Goal: Task Accomplishment & Management: Use online tool/utility

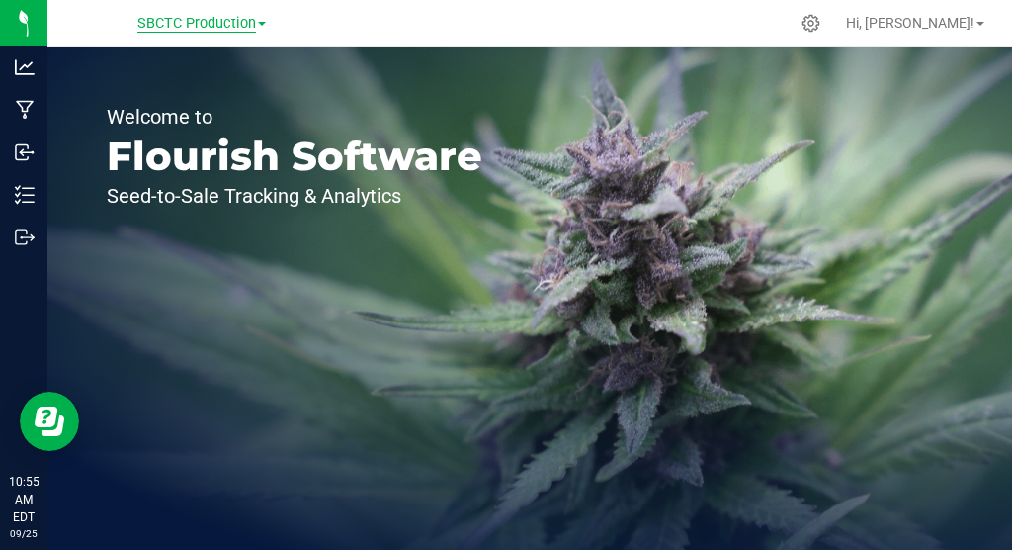
click at [224, 25] on span "SBCTC Production" at bounding box center [196, 24] width 119 height 18
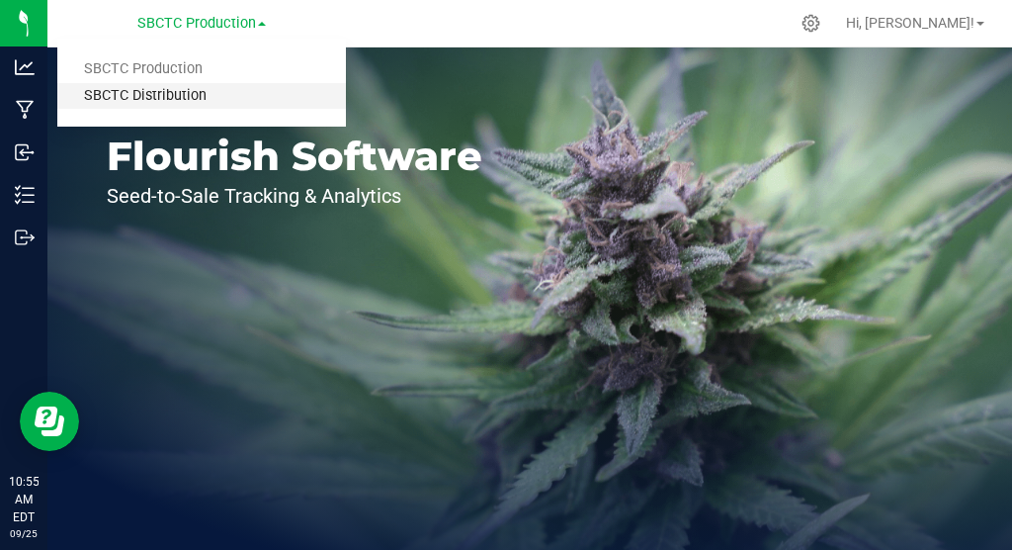
click at [211, 100] on link "SBCTC Distribution" at bounding box center [201, 96] width 289 height 27
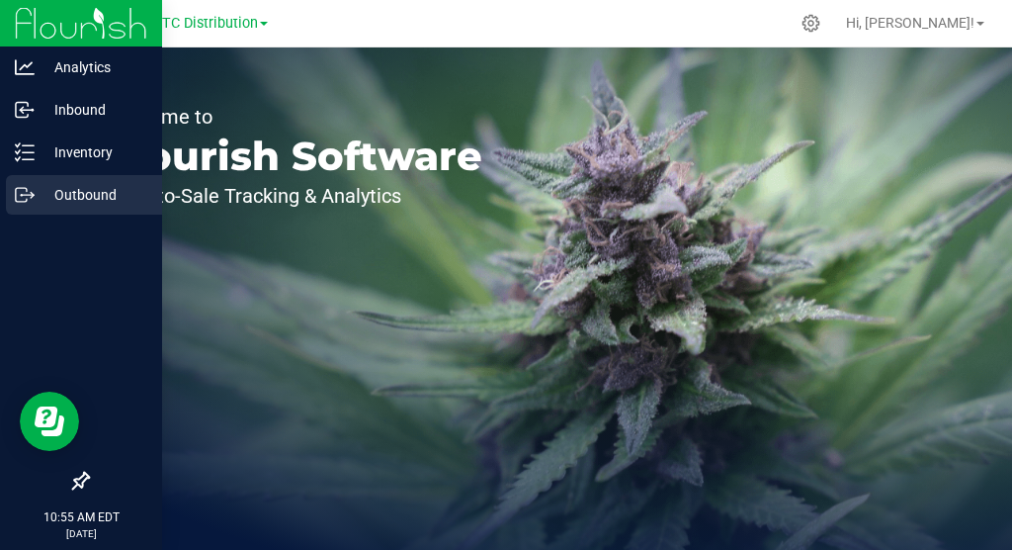
click at [21, 195] on icon at bounding box center [25, 195] width 20 height 20
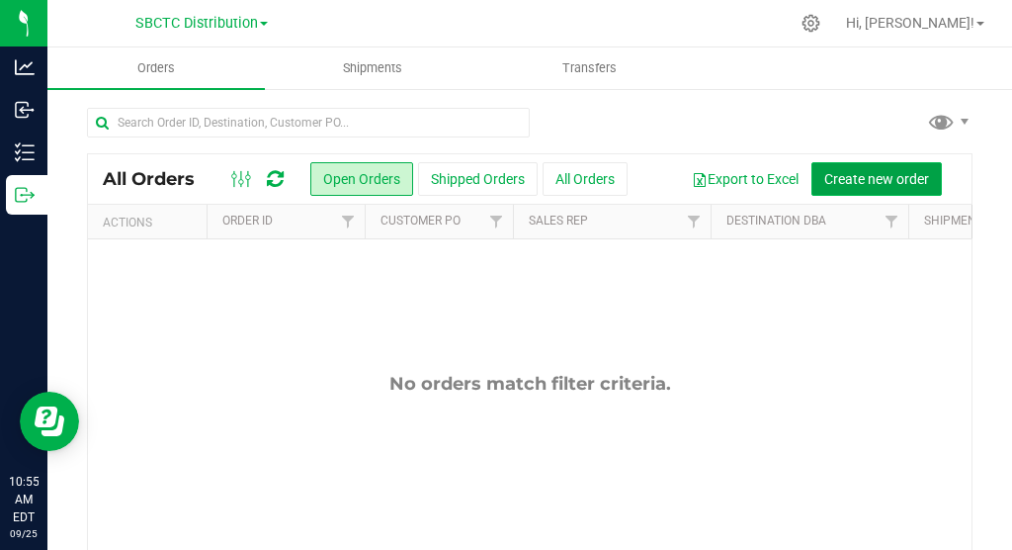
click at [900, 177] on span "Create new order" at bounding box center [877, 179] width 105 height 16
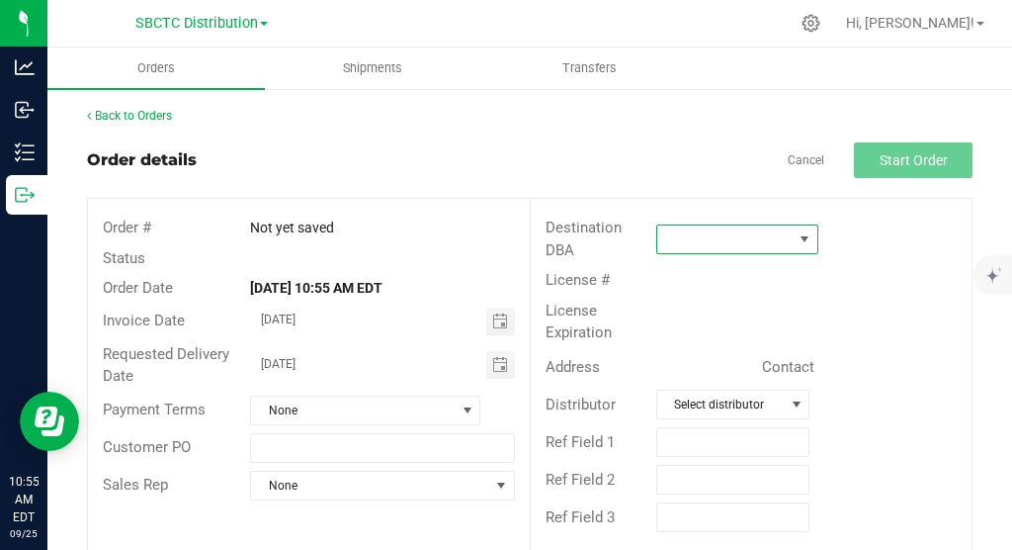
click at [805, 240] on span at bounding box center [805, 239] width 16 height 16
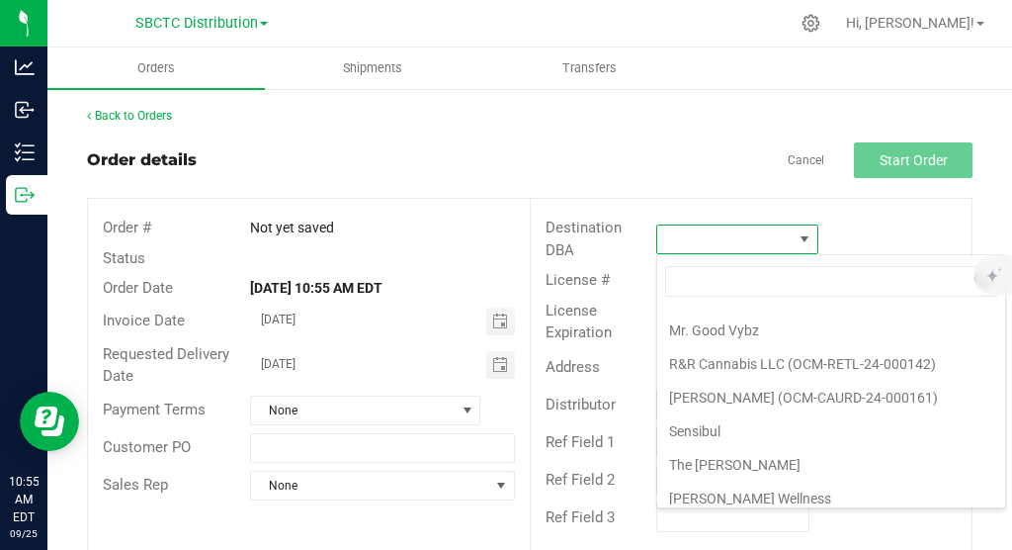
scroll to position [172, 0]
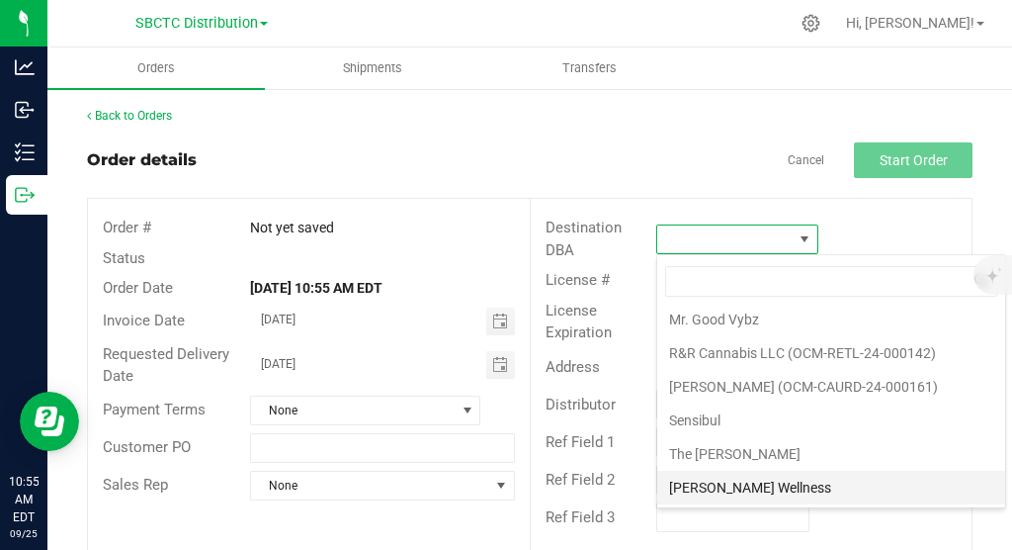
click at [735, 485] on li "[PERSON_NAME] Wellness" at bounding box center [831, 488] width 348 height 34
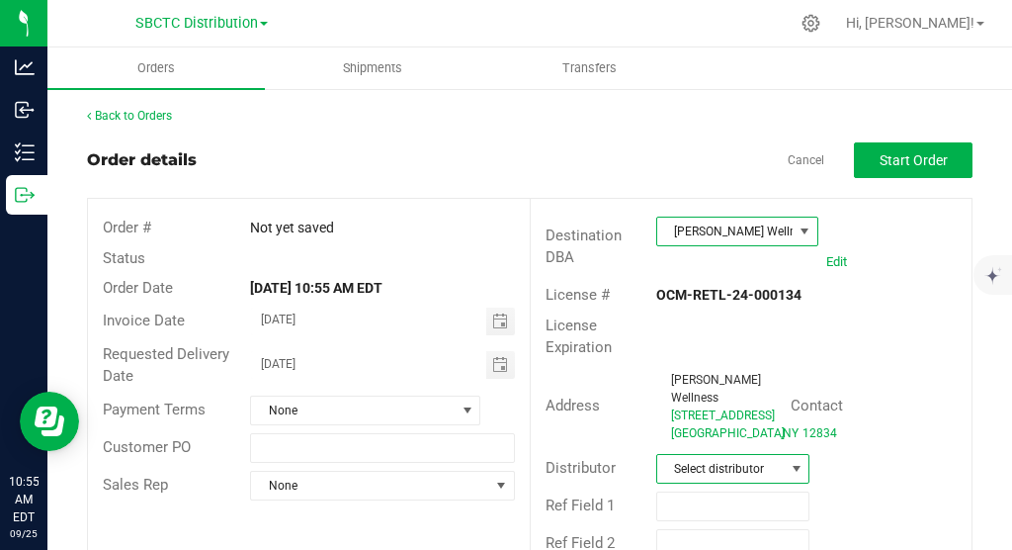
click at [802, 477] on span at bounding box center [797, 469] width 16 height 16
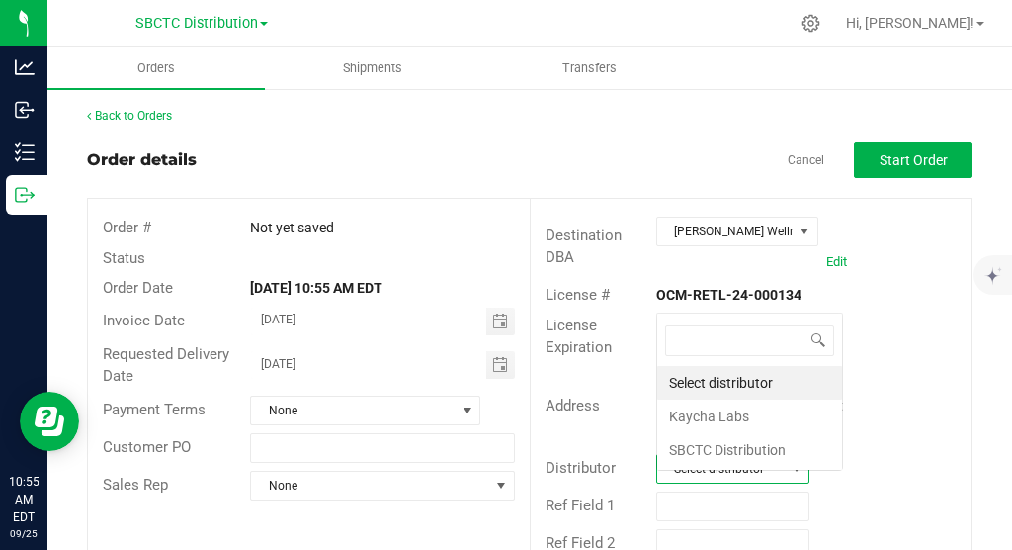
scroll to position [30, 153]
click at [742, 449] on li "SBCTC Distribution" at bounding box center [749, 450] width 185 height 34
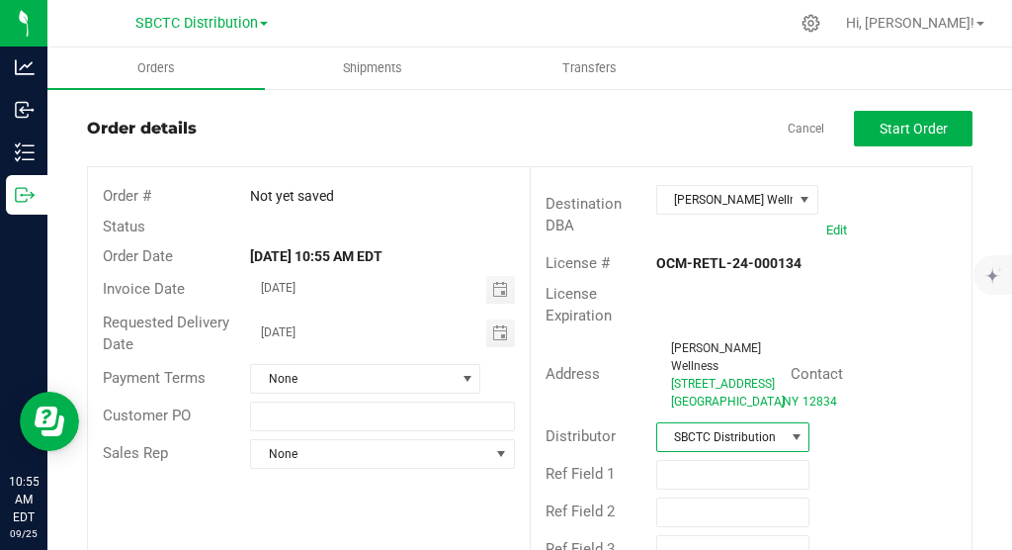
scroll to position [0, 0]
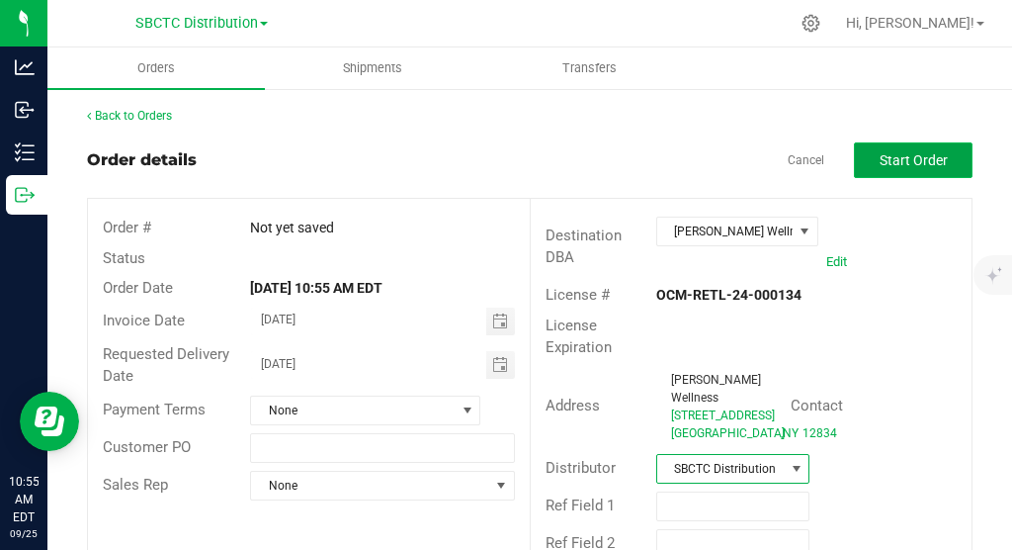
click at [928, 162] on span "Start Order" at bounding box center [914, 160] width 68 height 16
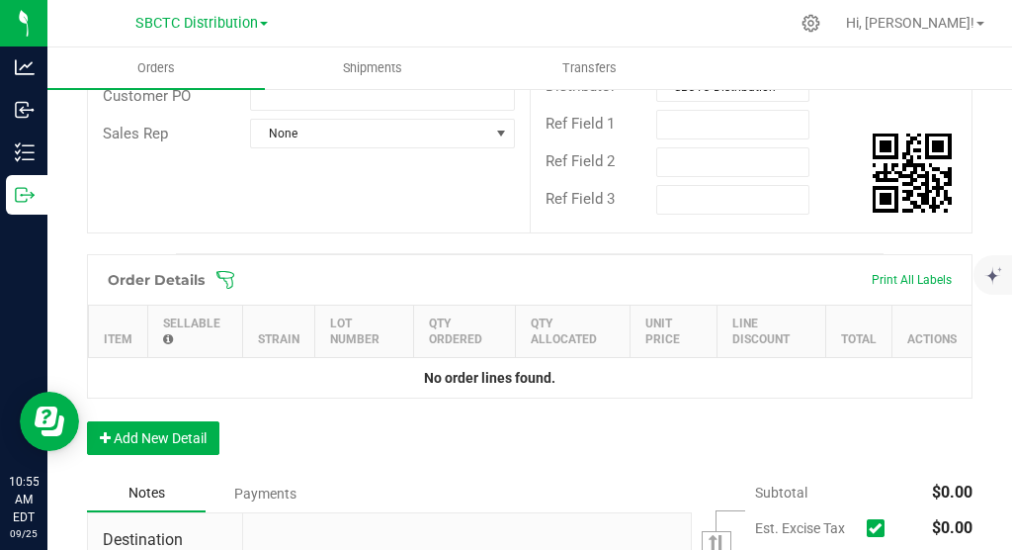
scroll to position [410, 0]
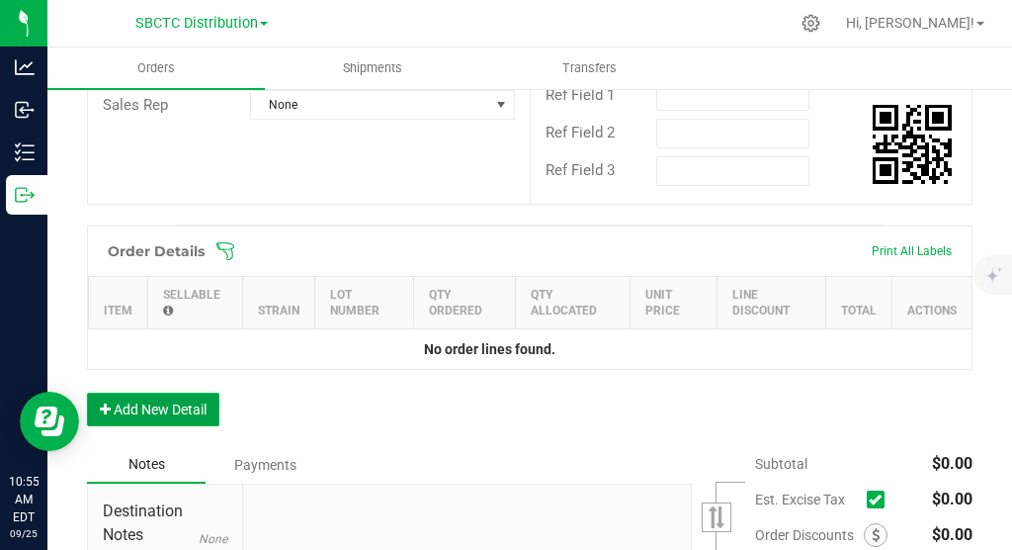
click at [200, 425] on button "Add New Detail" at bounding box center [153, 410] width 132 height 34
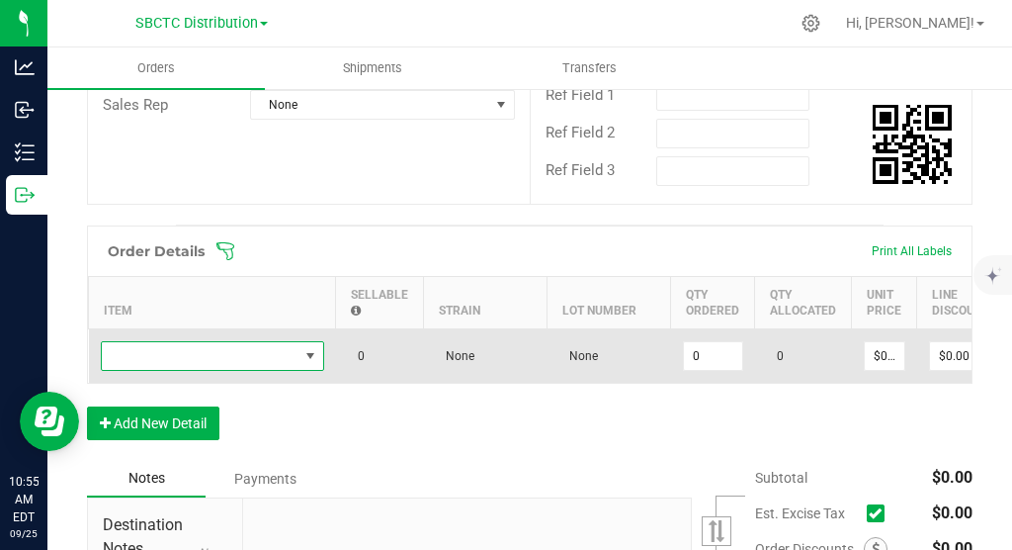
click at [306, 364] on span "NO DATA FOUND" at bounding box center [311, 356] width 16 height 16
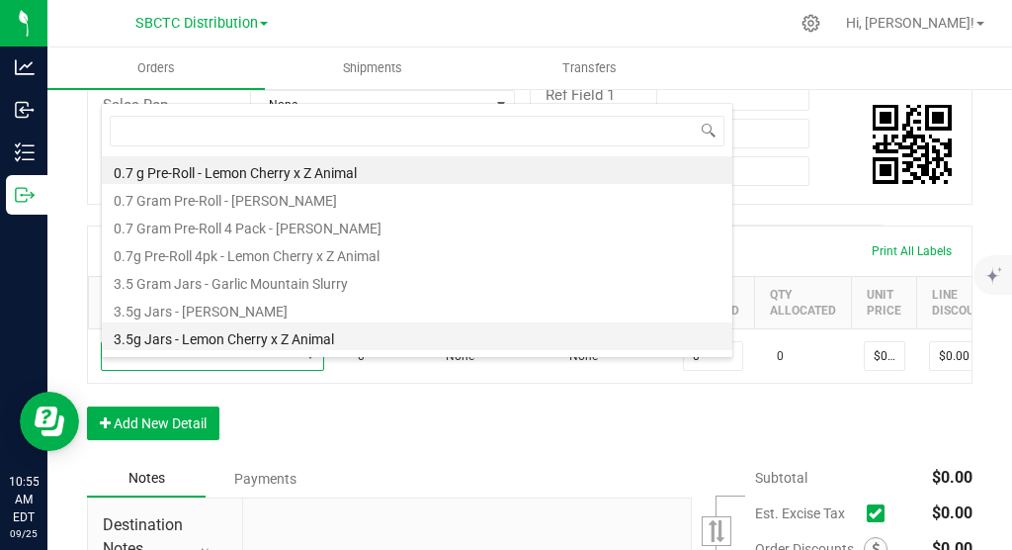
scroll to position [24, 0]
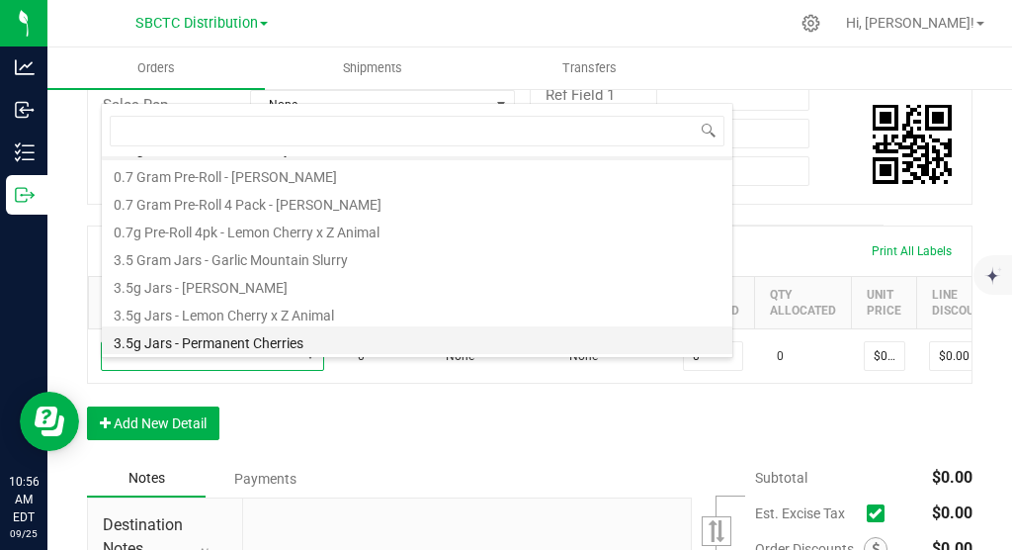
click at [255, 343] on li "3.5g Jars - Permanent Cherries" at bounding box center [417, 340] width 631 height 28
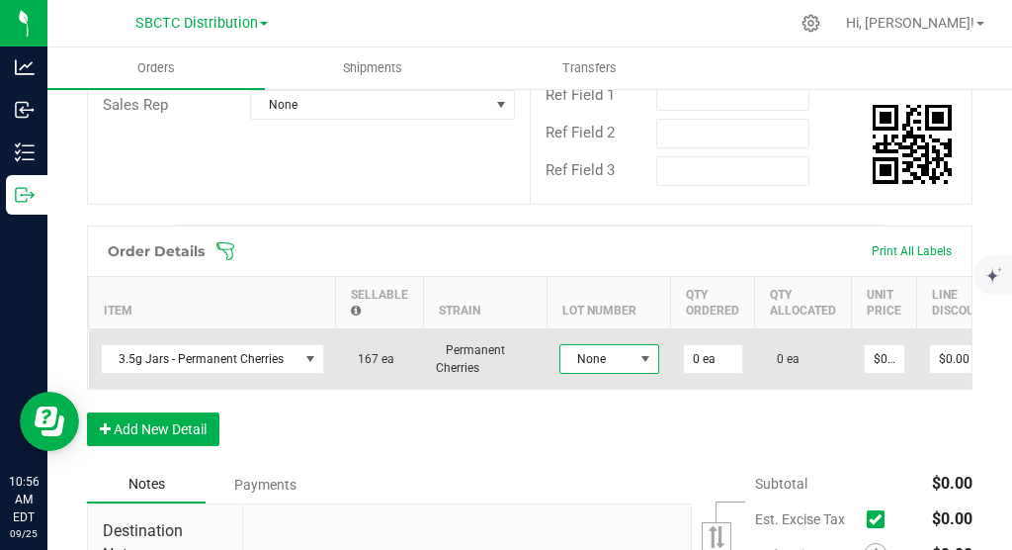
click at [641, 367] on span at bounding box center [646, 359] width 16 height 16
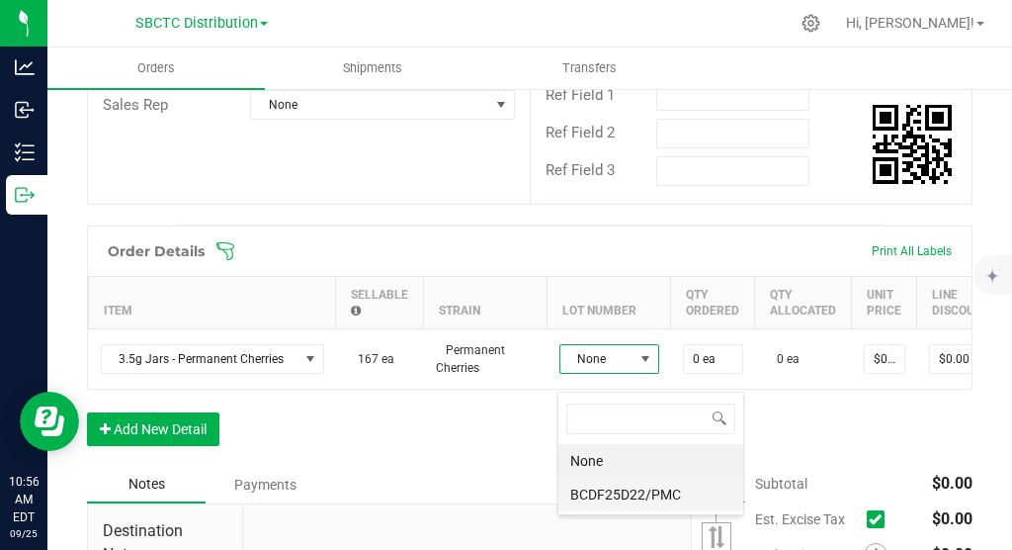
click at [624, 492] on li "BCDF25D22/PMC" at bounding box center [651, 495] width 185 height 34
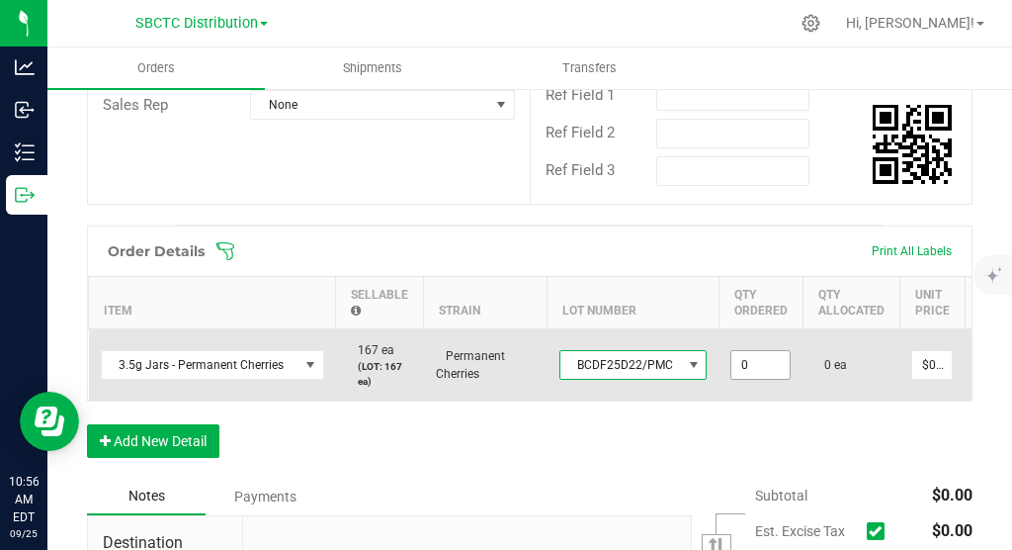
click at [739, 376] on input "0" at bounding box center [761, 365] width 58 height 28
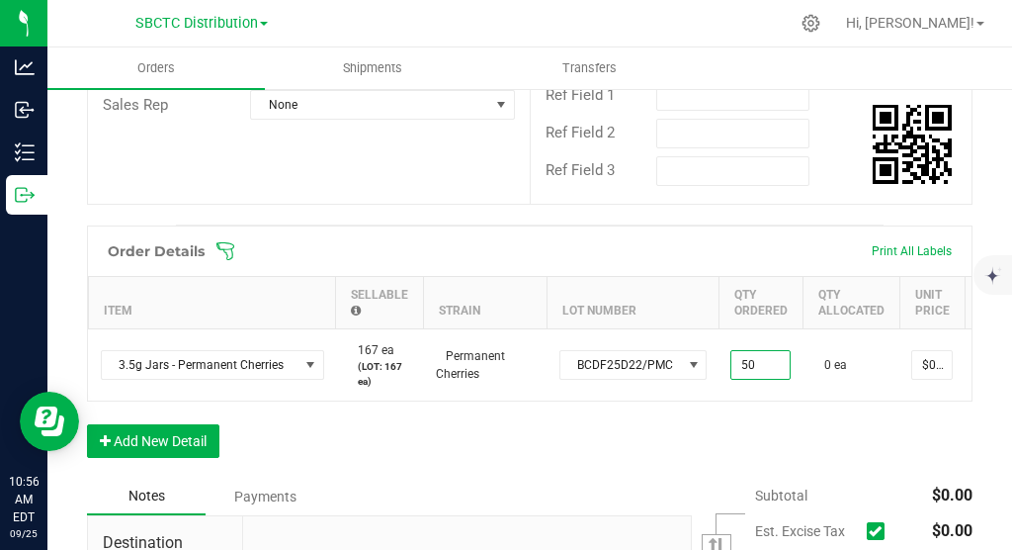
type input "50 ea"
click at [852, 451] on div "Order Details Print All Labels Item Sellable Strain Lot Number Qty Ordered Qty …" at bounding box center [530, 351] width 886 height 252
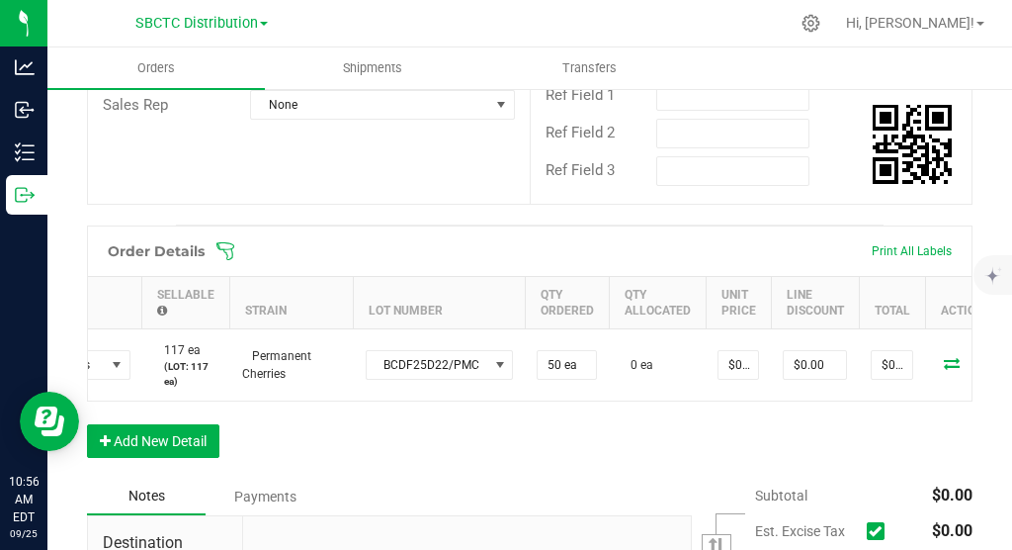
scroll to position [0, 197]
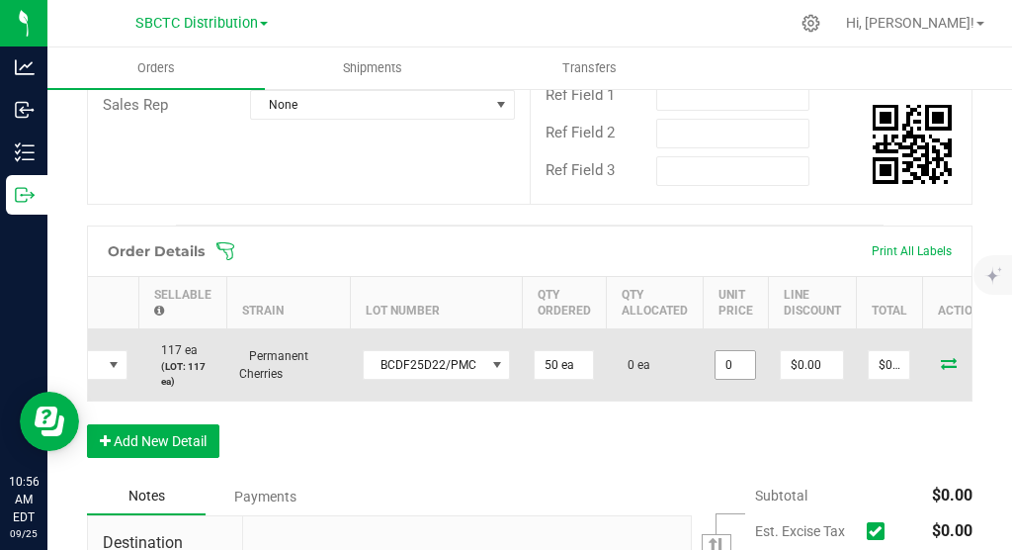
click at [733, 379] on input "0" at bounding box center [736, 365] width 40 height 28
type input "5"
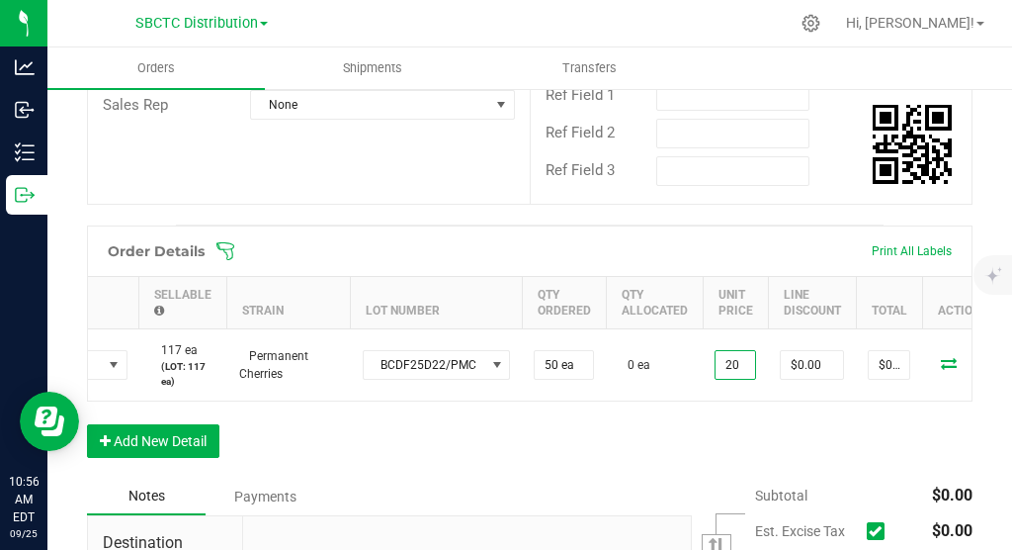
type input "$20.00000"
type input "$1,000.00"
click at [742, 435] on div "Order Details Print All Labels Item Sellable Strain Lot Number Qty Ordered Qty …" at bounding box center [530, 351] width 886 height 252
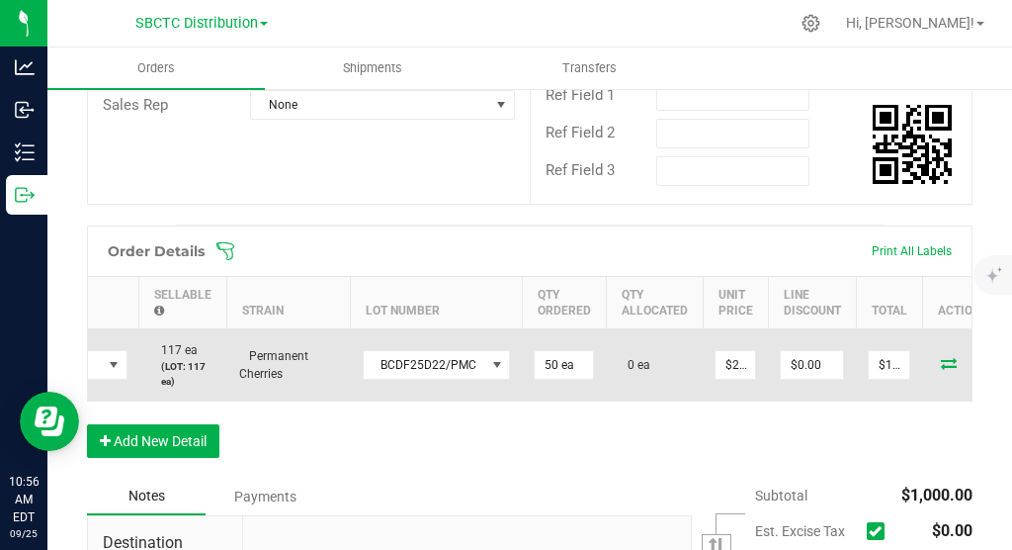
click at [942, 369] on icon at bounding box center [949, 363] width 16 height 12
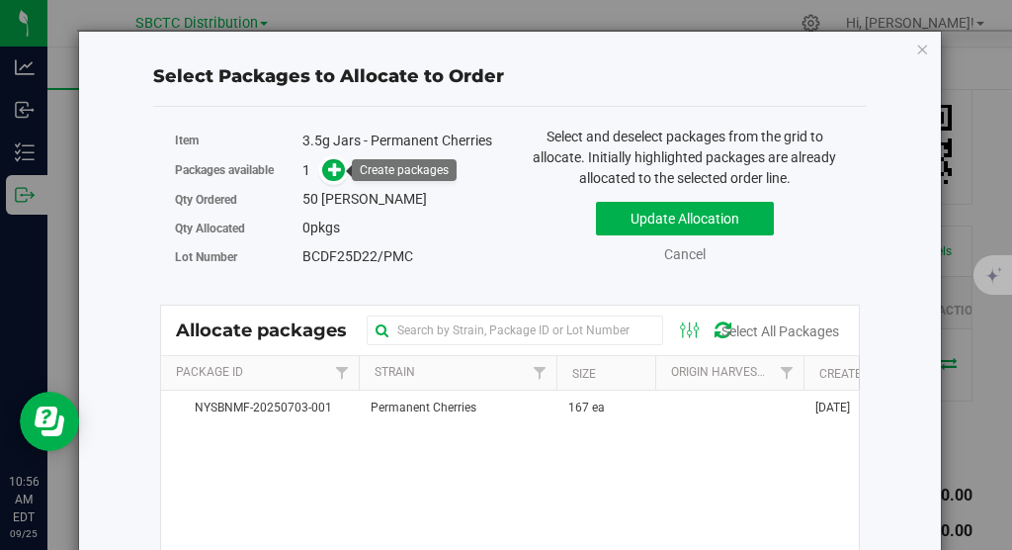
click at [344, 165] on link at bounding box center [333, 170] width 23 height 16
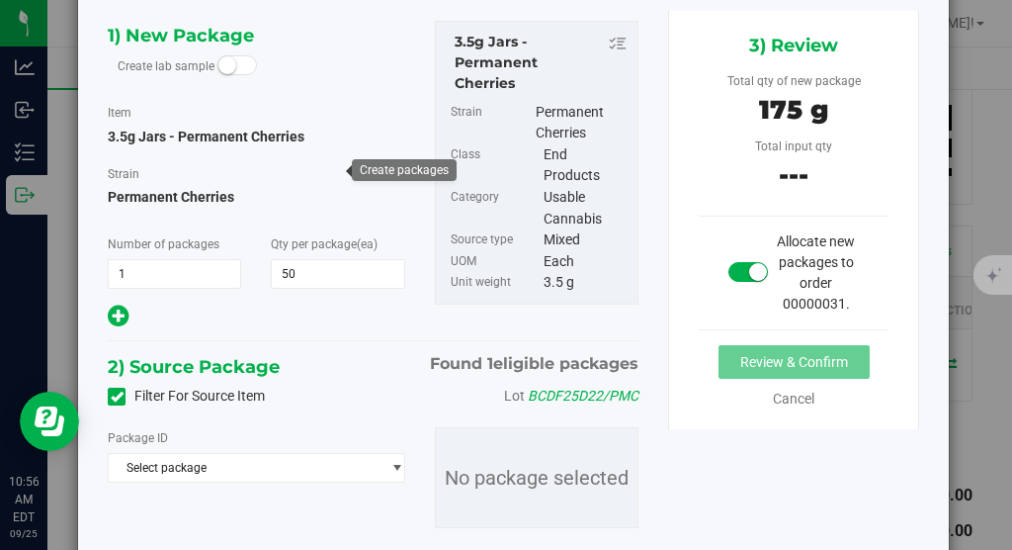
scroll to position [109, 0]
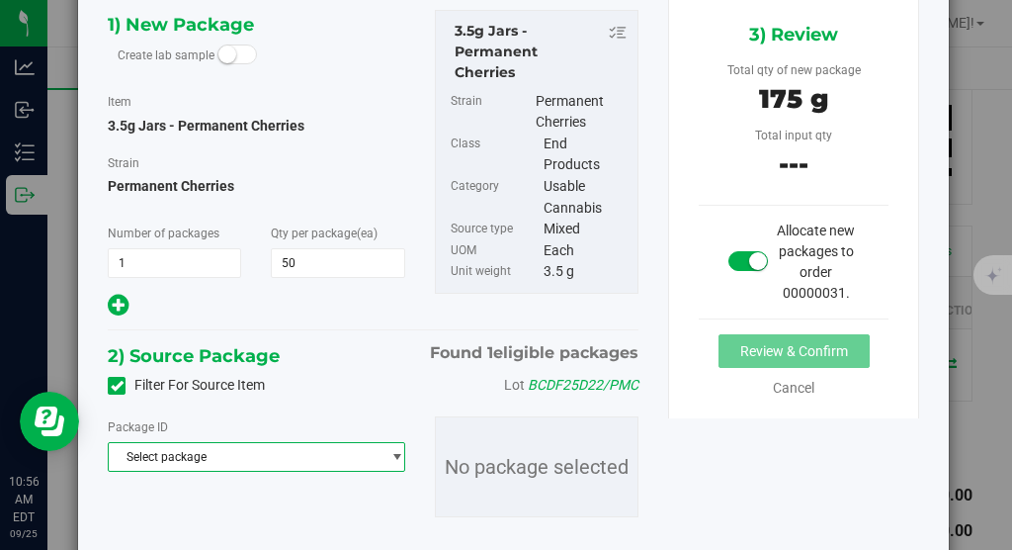
click at [251, 458] on span "Select package" at bounding box center [244, 457] width 271 height 28
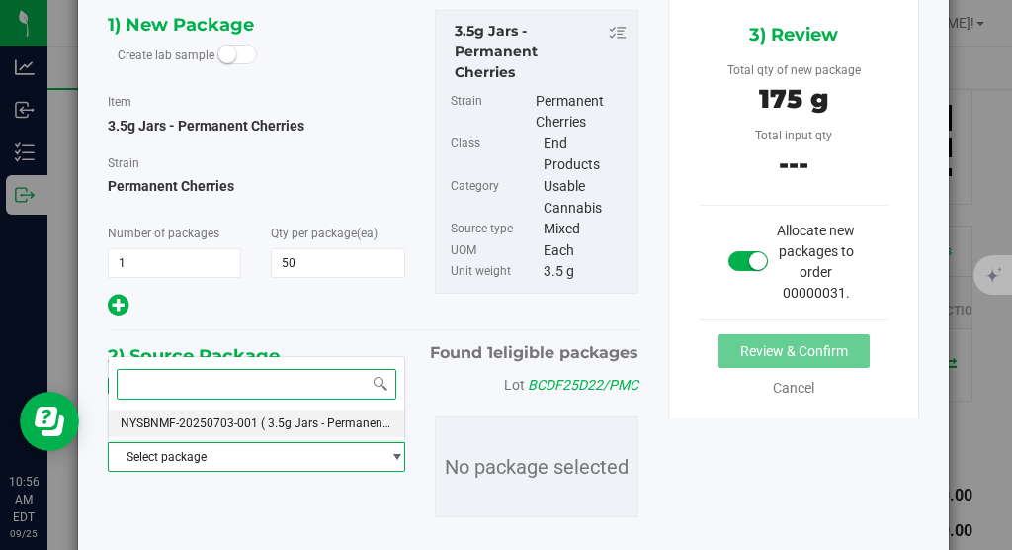
click at [268, 424] on span "( 3.5g Jars - Permanent Cherries )" at bounding box center [350, 423] width 179 height 14
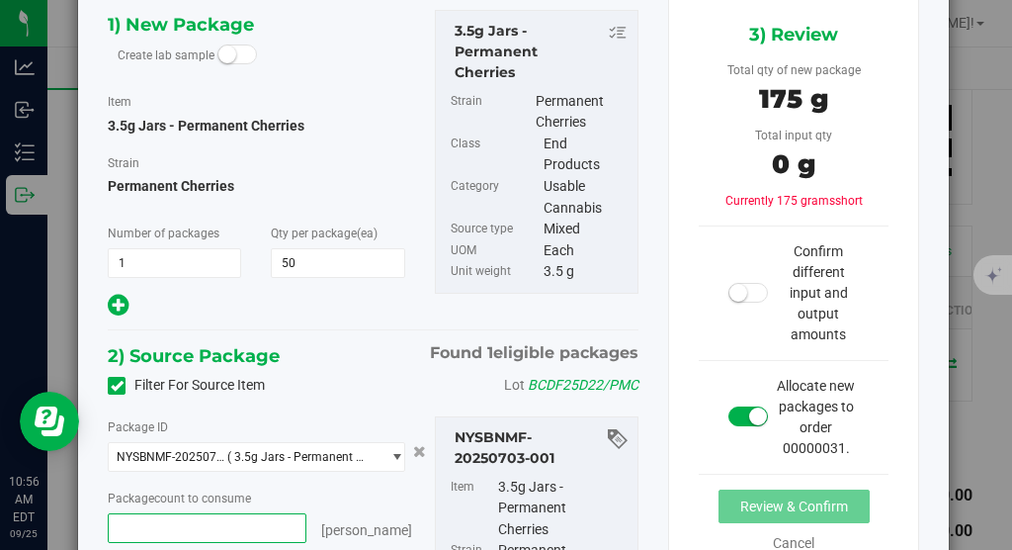
click at [231, 531] on span at bounding box center [207, 528] width 199 height 30
type input "50"
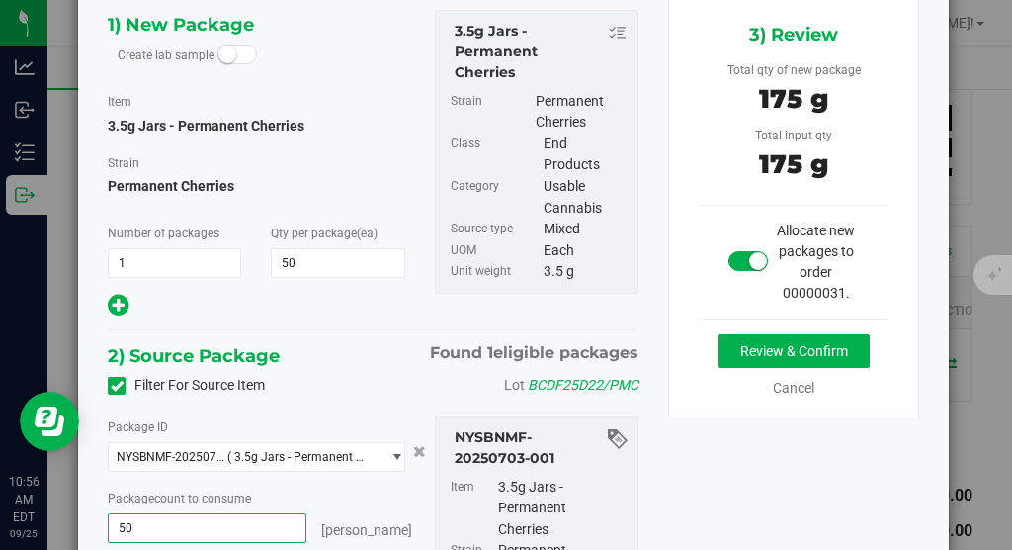
type input "50 ea"
click at [403, 388] on div "Filter For Source Item Lot BCDF25D22/PMC" at bounding box center [373, 386] width 561 height 30
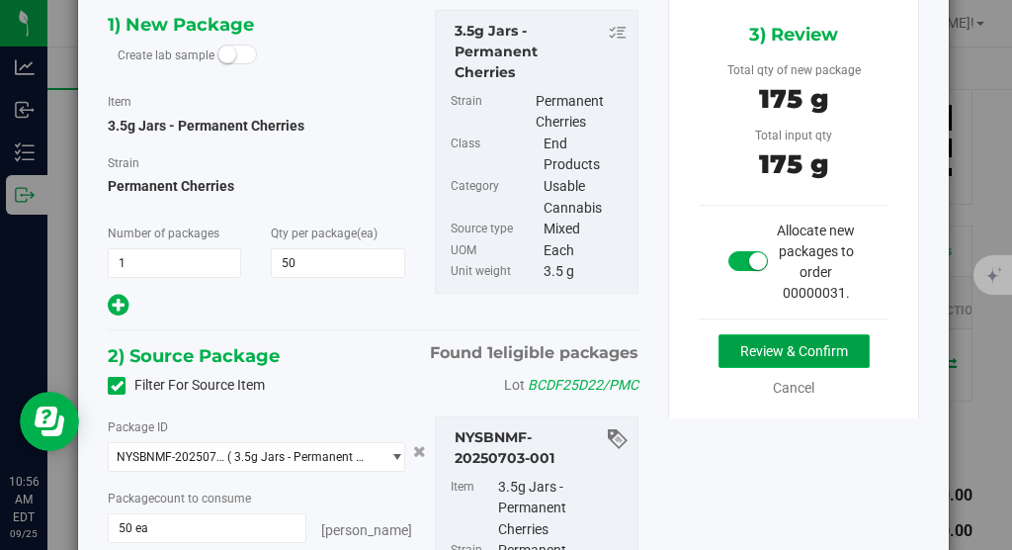
click at [761, 345] on button "Review & Confirm" at bounding box center [794, 351] width 151 height 34
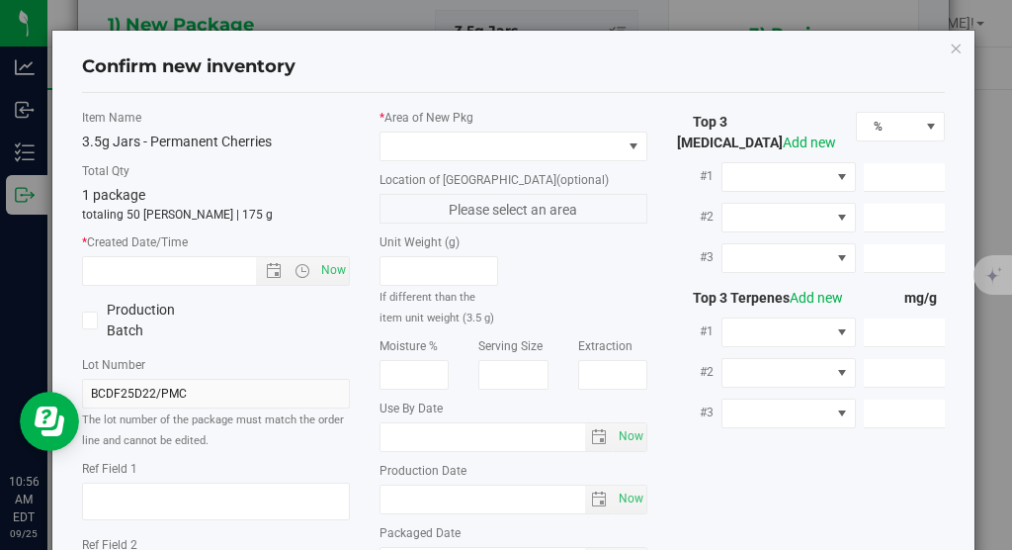
type input "2025-07-03"
click at [516, 147] on span at bounding box center [501, 146] width 241 height 28
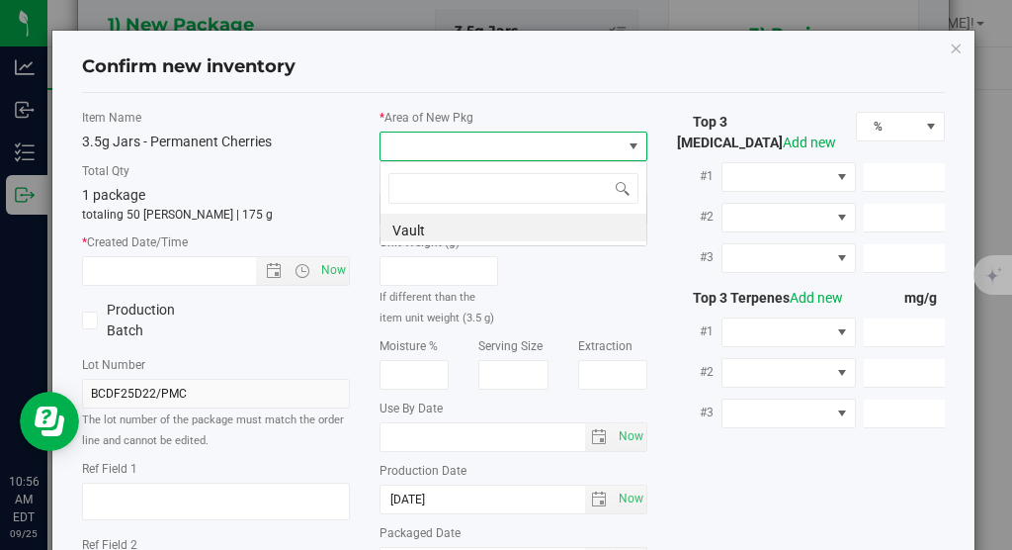
scroll to position [30, 268]
click at [483, 227] on li "Vault" at bounding box center [514, 228] width 266 height 28
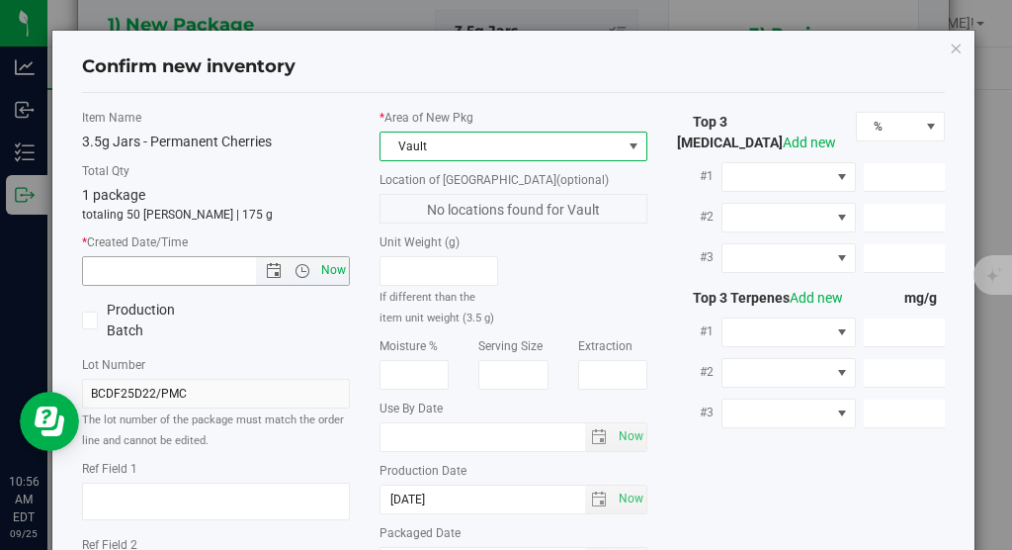
click at [327, 271] on span "Now" at bounding box center [334, 270] width 34 height 29
type input "9/25/2025 10:56 AM"
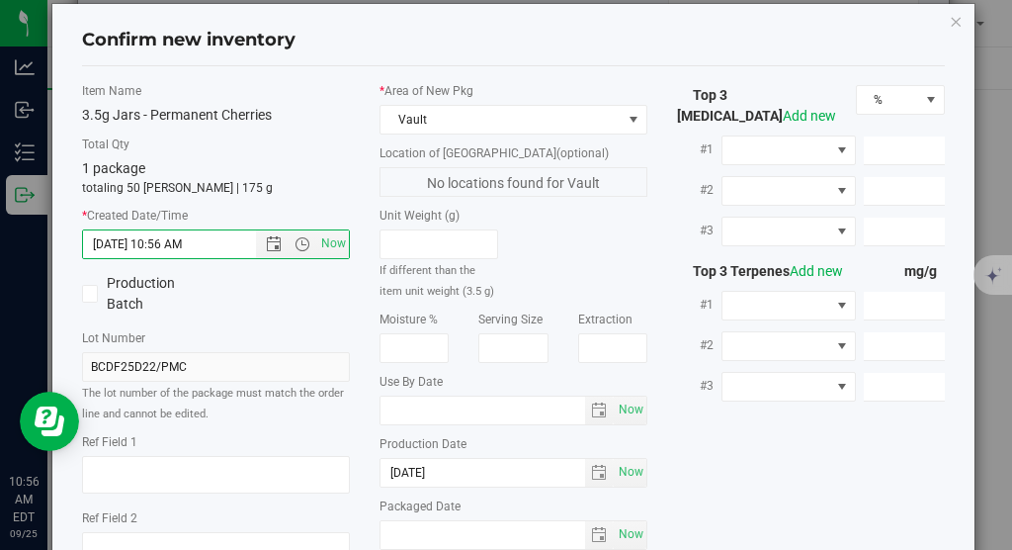
scroll to position [243, 0]
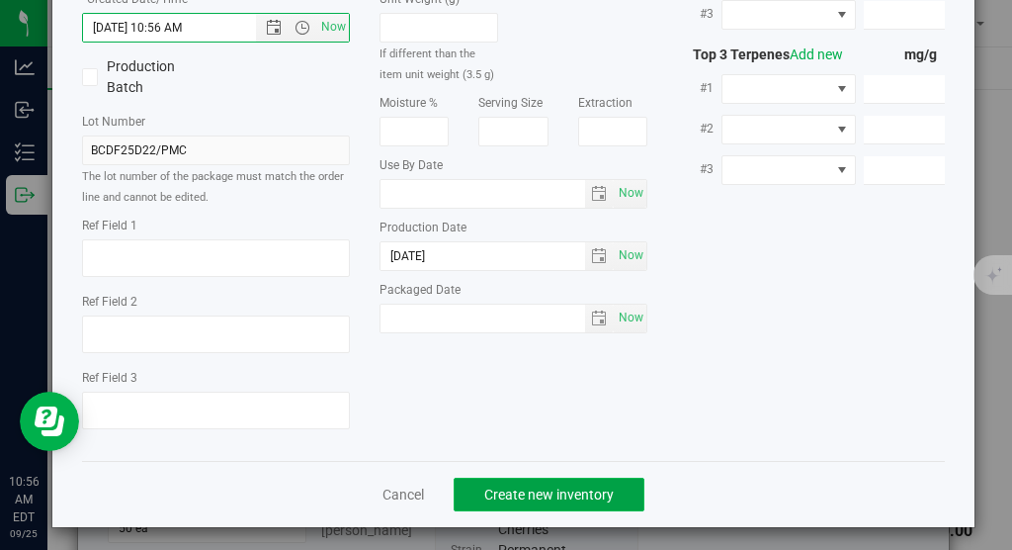
click at [520, 478] on button "Create new inventory" at bounding box center [549, 495] width 191 height 34
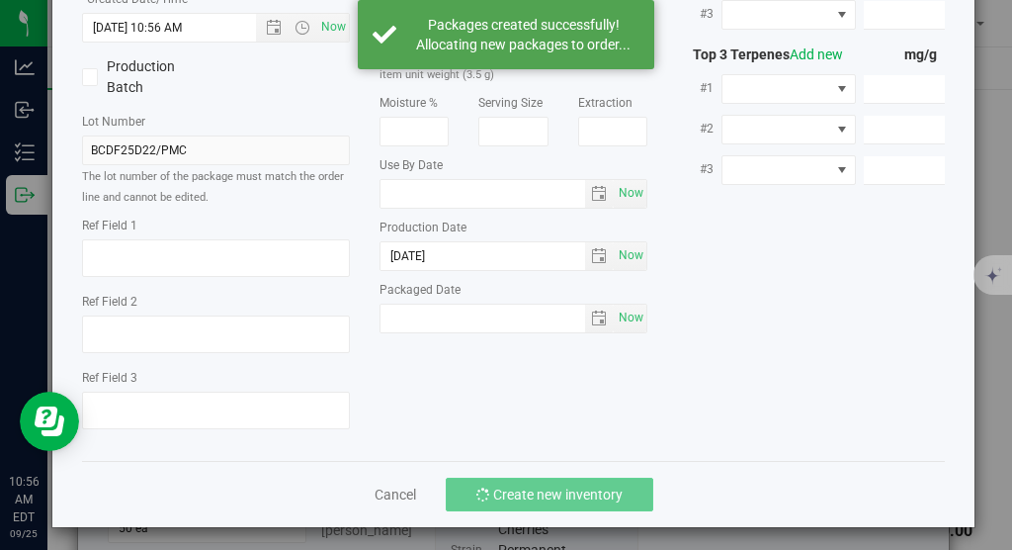
scroll to position [0, 197]
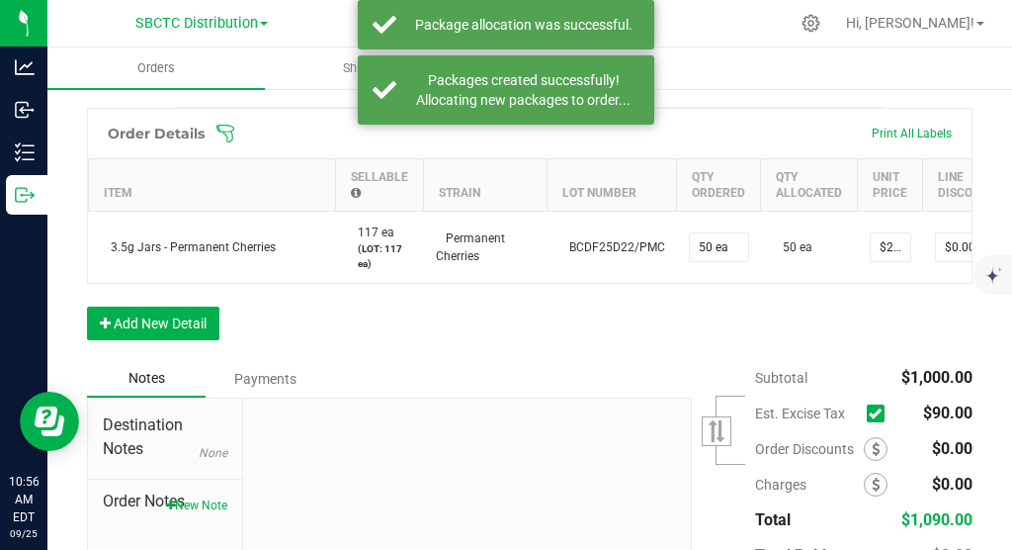
scroll to position [532, 0]
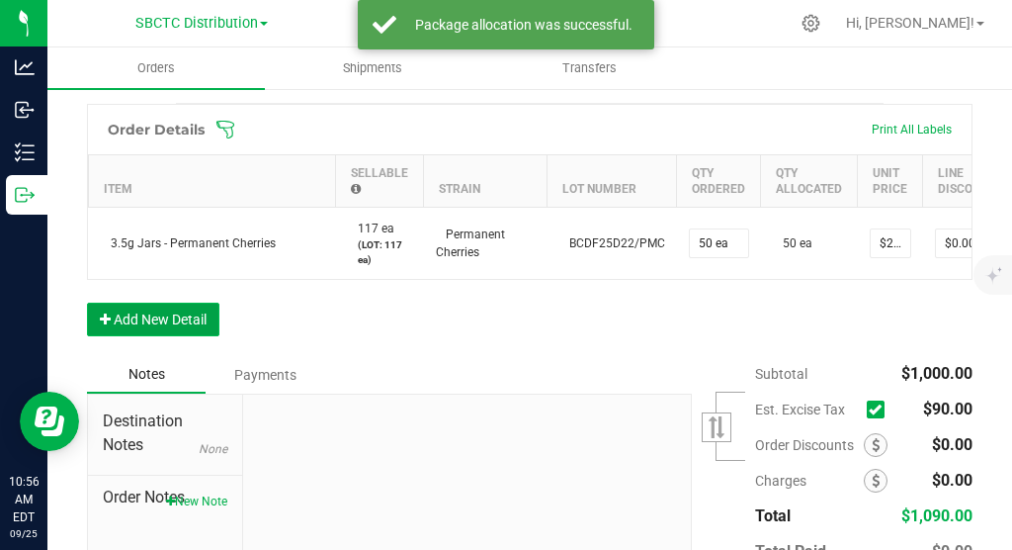
click at [120, 336] on button "Add New Detail" at bounding box center [153, 320] width 132 height 34
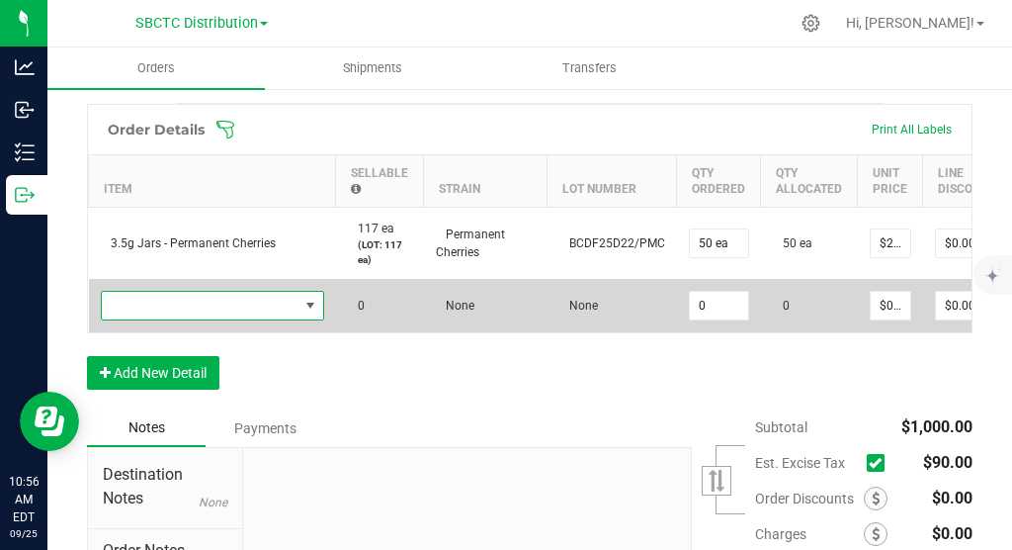
click at [314, 313] on span "NO DATA FOUND" at bounding box center [311, 306] width 16 height 16
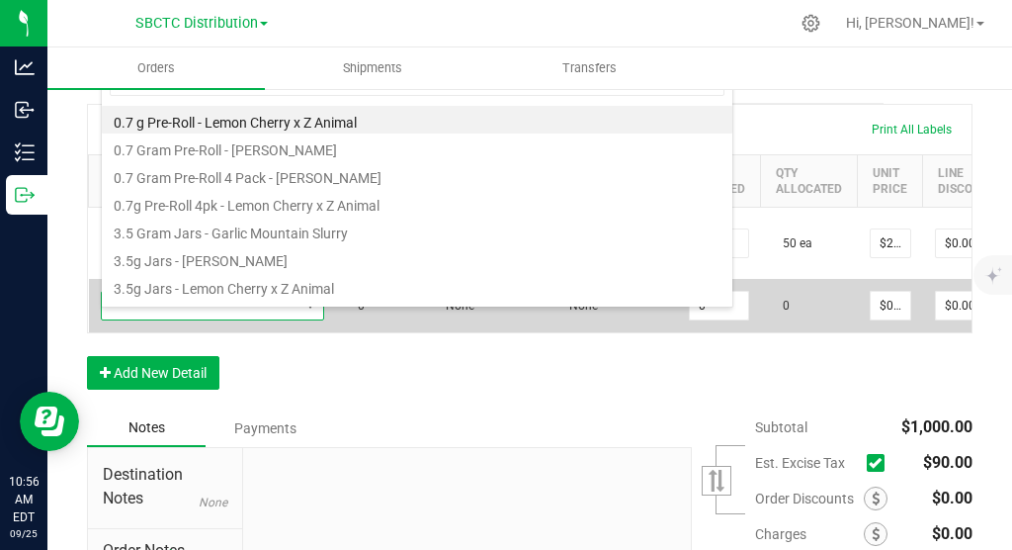
scroll to position [30, 223]
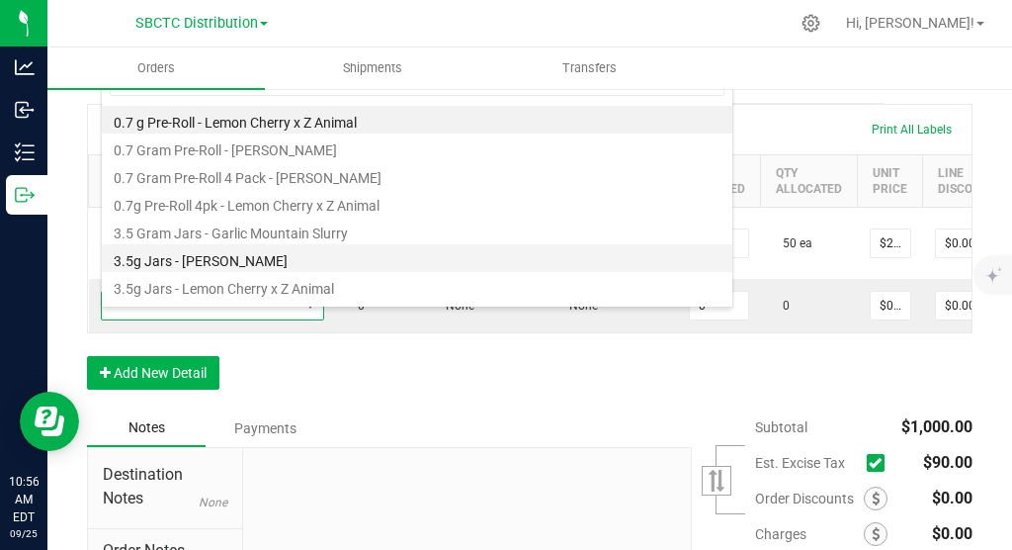
click at [229, 261] on li "3.5g Jars - Angie" at bounding box center [417, 258] width 631 height 28
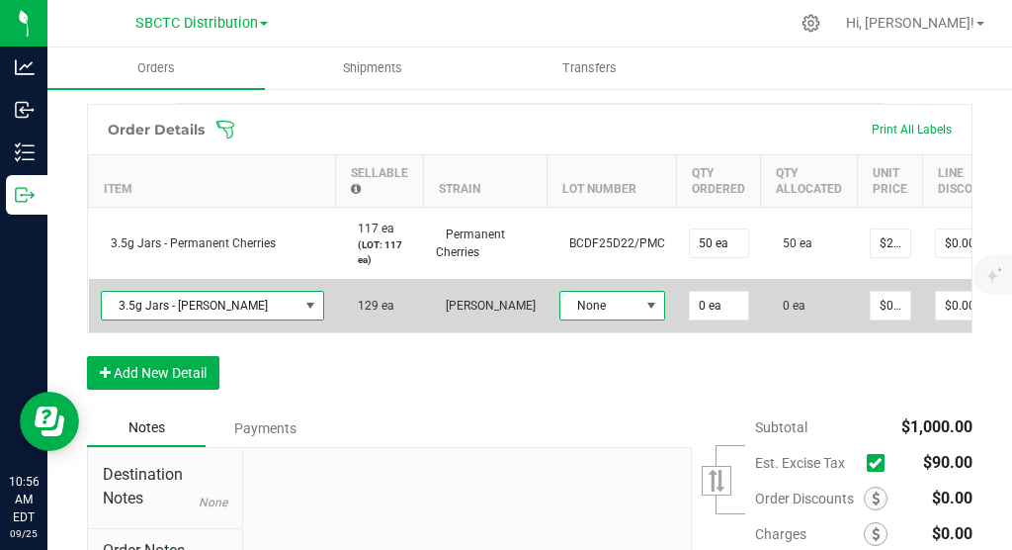
click at [645, 313] on span at bounding box center [652, 306] width 16 height 16
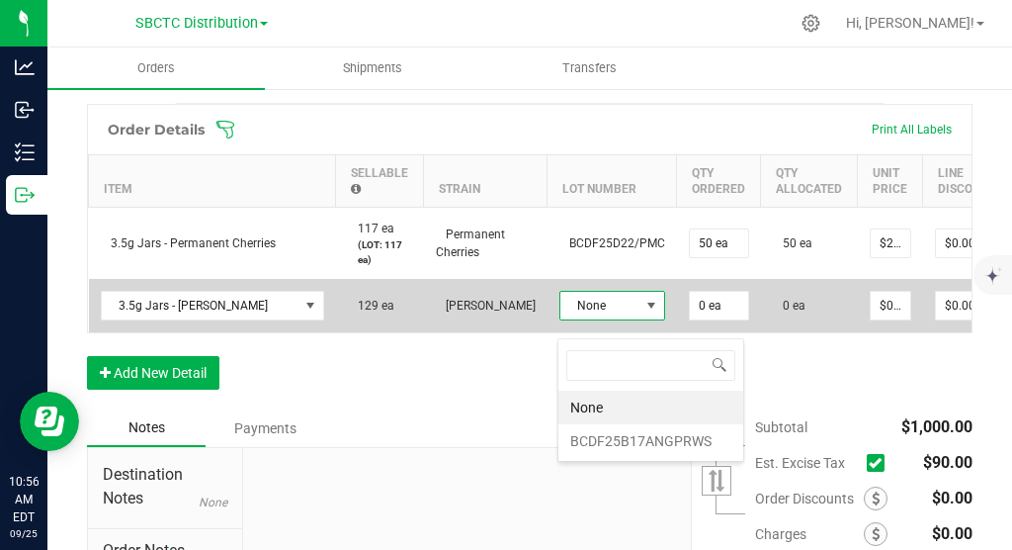
scroll to position [30, 100]
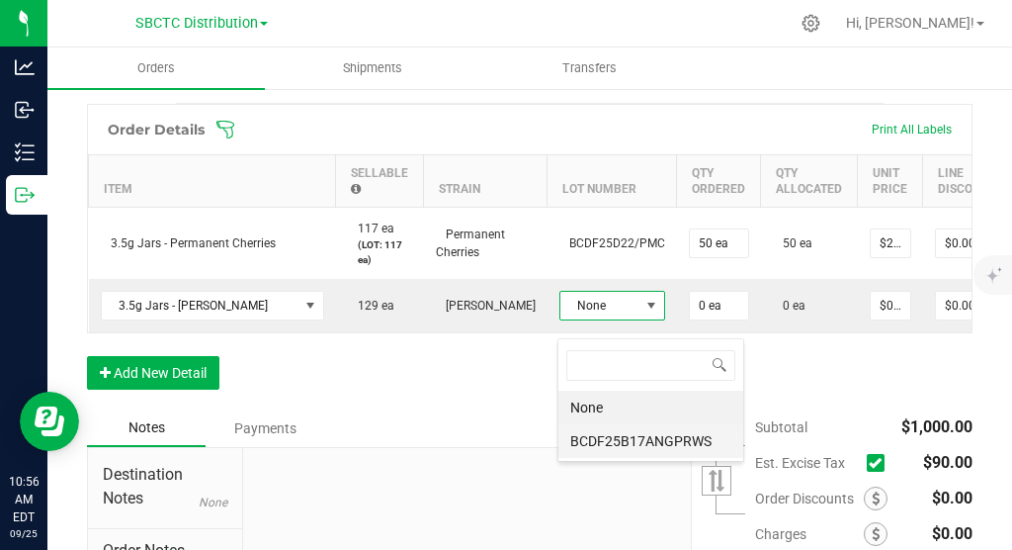
click at [612, 448] on li "BCDF25B17ANGPRWS" at bounding box center [651, 441] width 185 height 34
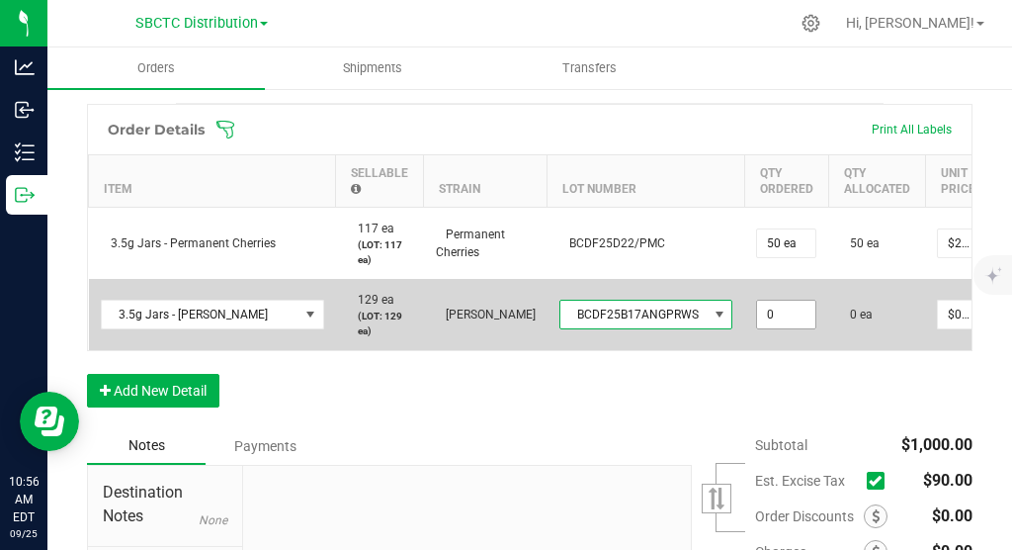
click at [770, 327] on input "0" at bounding box center [786, 315] width 58 height 28
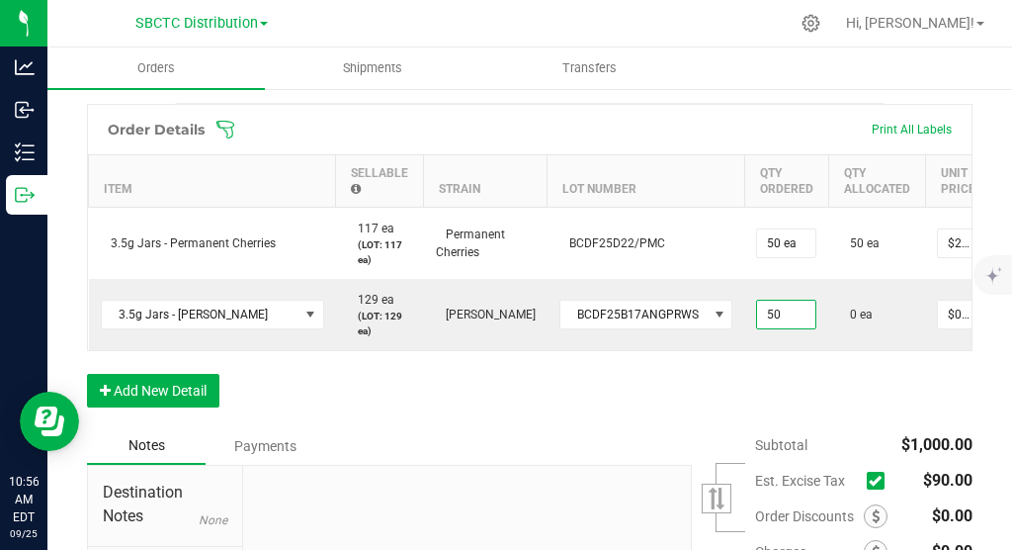
type input "50 ea"
click at [839, 388] on div "Order Details Print All Labels Item Sellable Strain Lot Number Qty Ordered Qty …" at bounding box center [530, 265] width 886 height 323
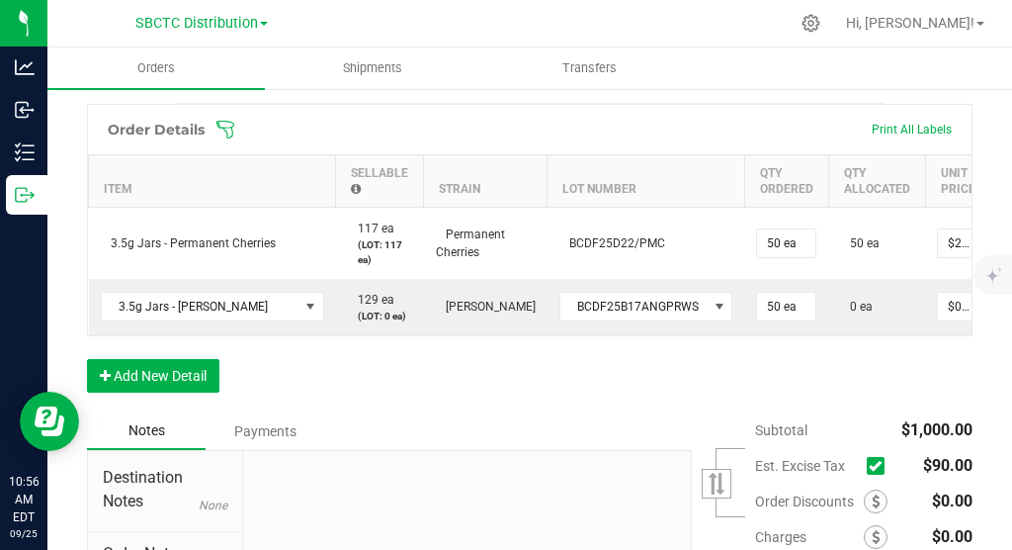
scroll to position [0, 68]
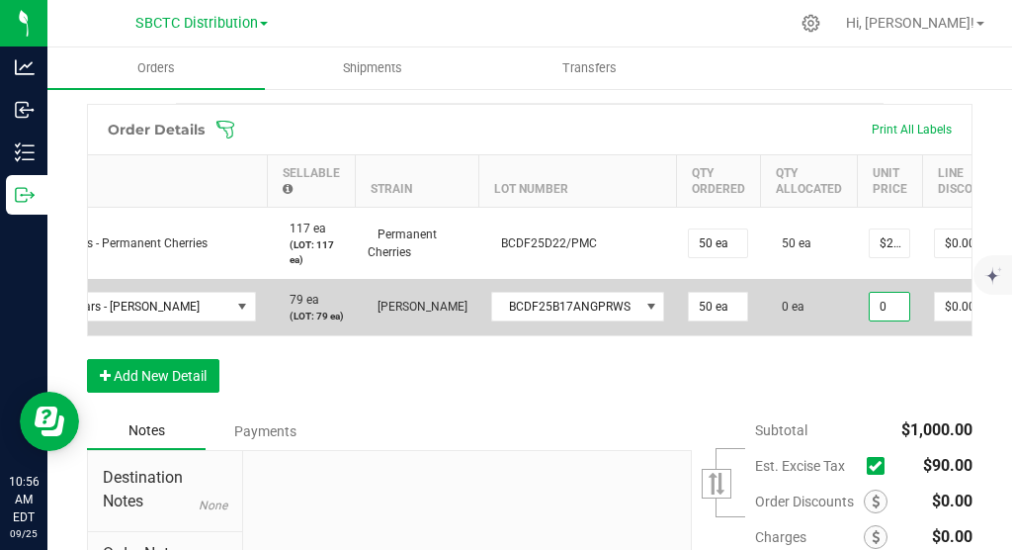
click at [892, 320] on input "0" at bounding box center [890, 307] width 40 height 28
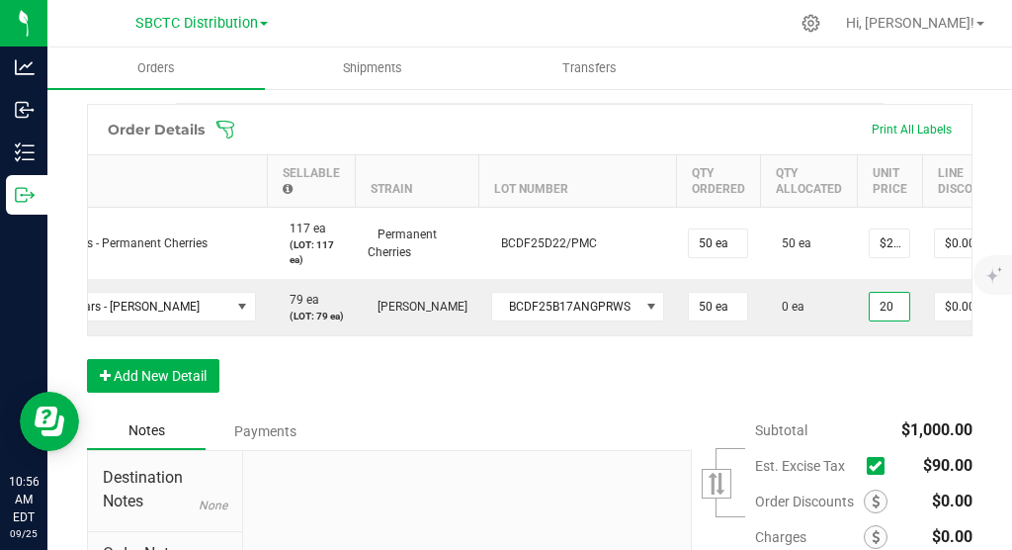
type input "$20.00000"
type input "$1,000.00"
click at [889, 402] on div "Order Details Print All Labels Item Sellable Strain Lot Number Qty Ordered Qty …" at bounding box center [530, 258] width 886 height 308
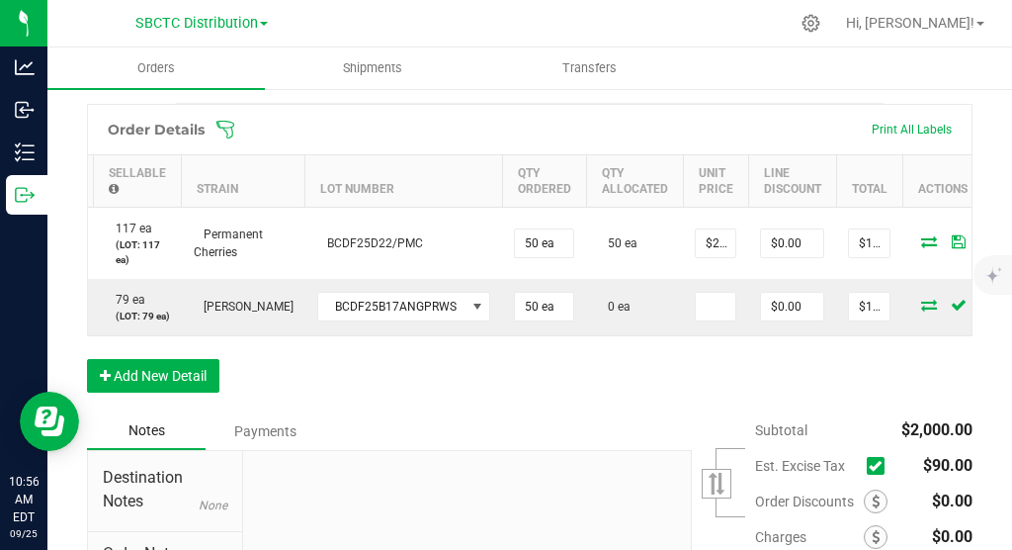
scroll to position [0, 263]
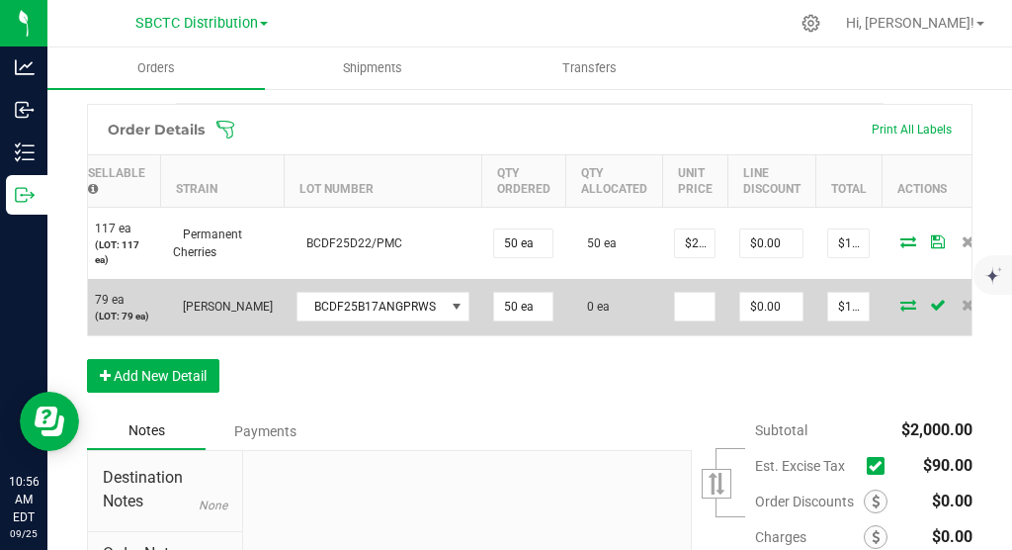
click at [904, 310] on icon at bounding box center [909, 305] width 16 height 12
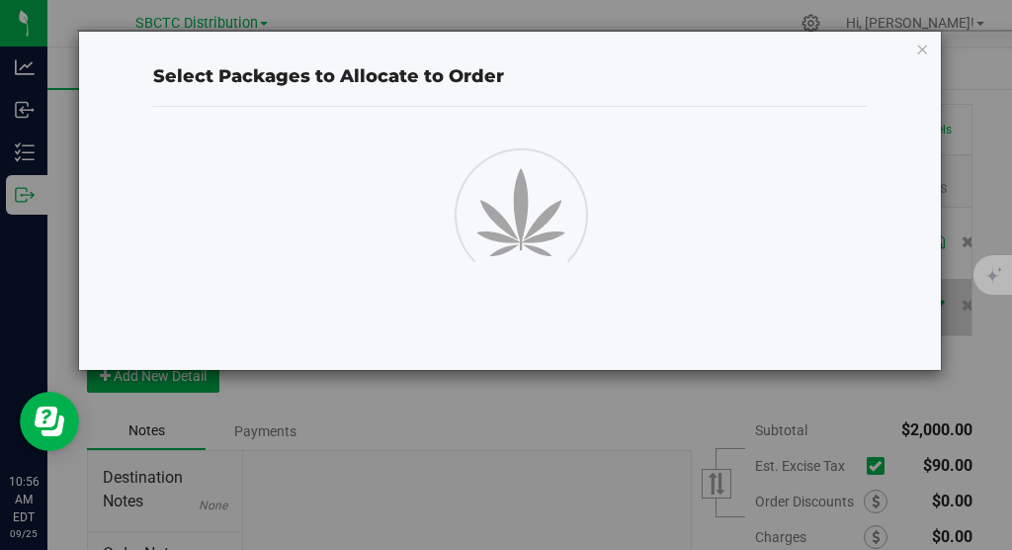
scroll to position [532, 0]
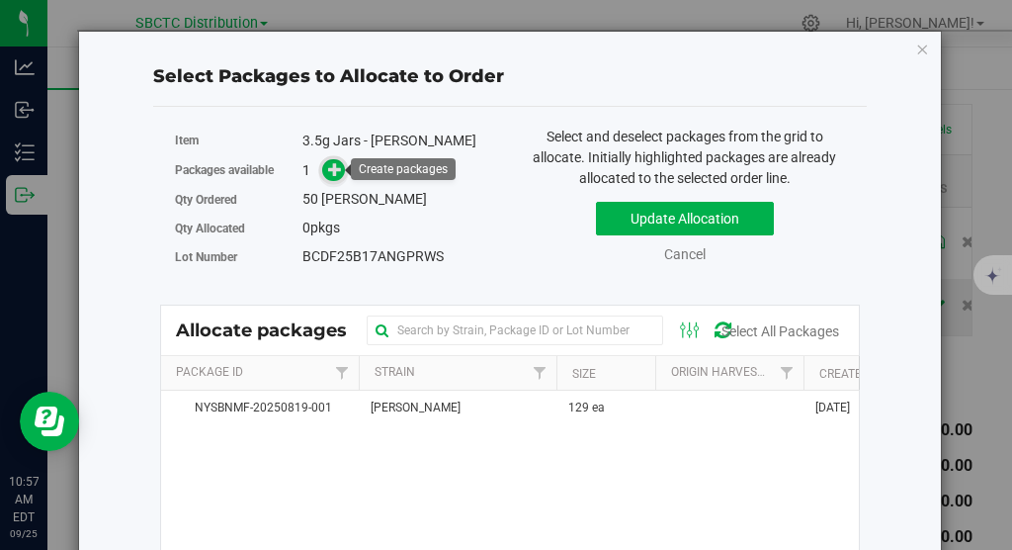
click at [333, 170] on icon at bounding box center [335, 169] width 14 height 14
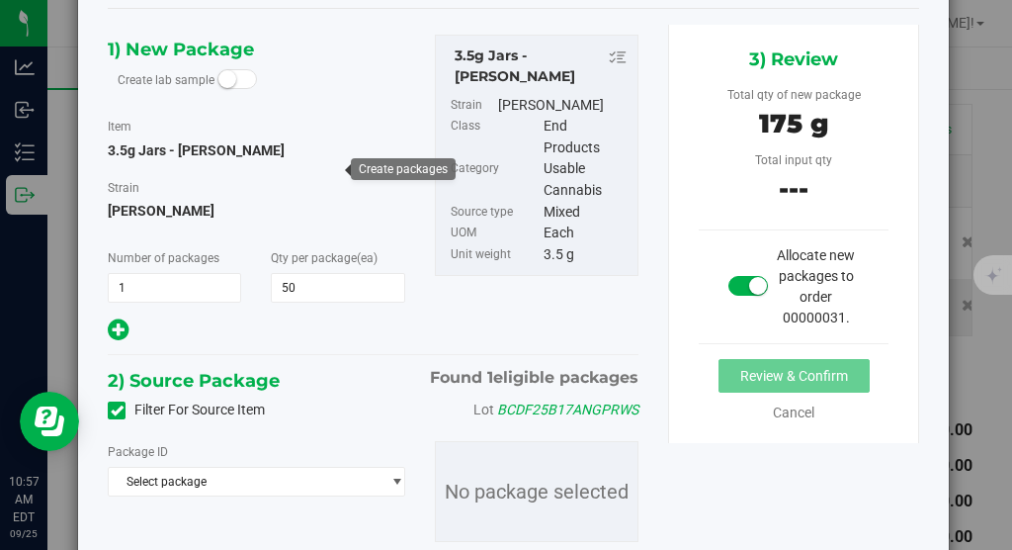
scroll to position [163, 0]
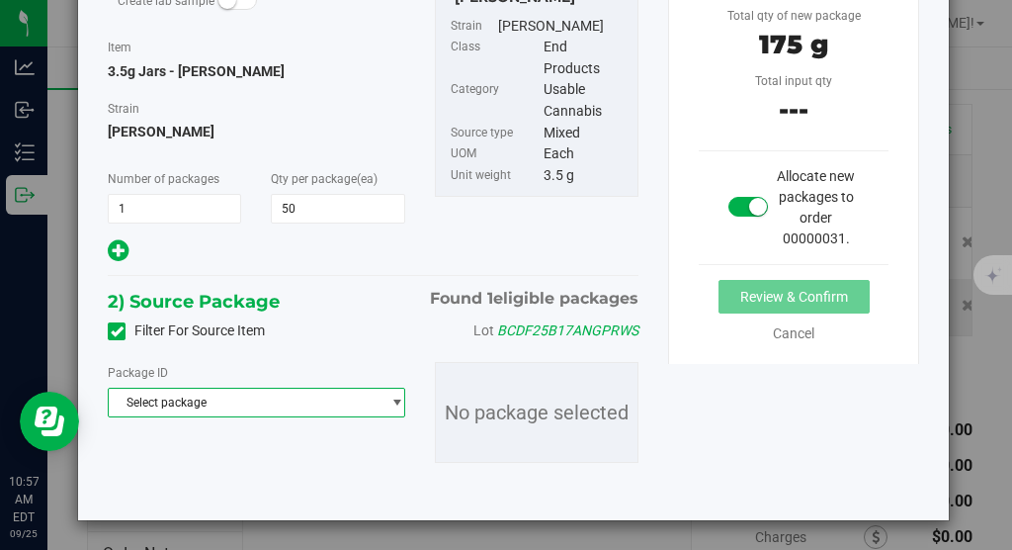
click at [248, 405] on span "Select package" at bounding box center [244, 403] width 271 height 28
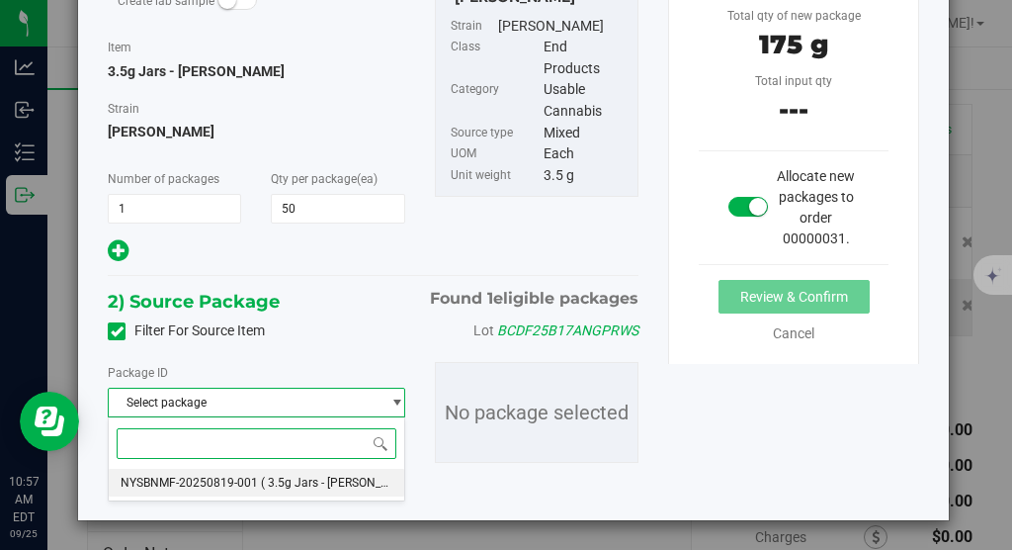
click at [232, 478] on span "NYSBNMF-20250819-001" at bounding box center [189, 483] width 137 height 14
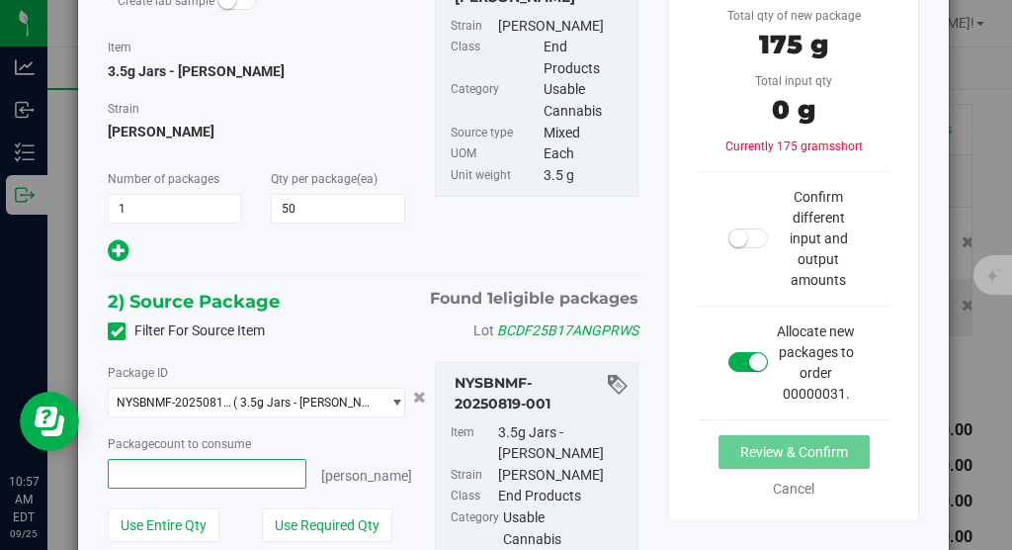
click at [218, 476] on span at bounding box center [207, 474] width 199 height 30
type input "5"
type input "5 ea"
click at [125, 472] on span "5 ea 5" at bounding box center [207, 474] width 199 height 30
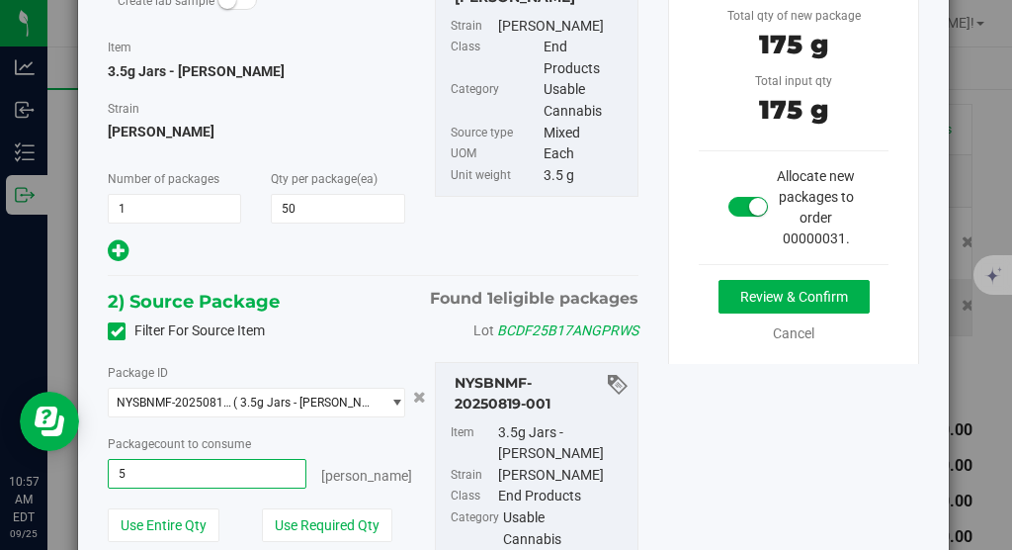
type input "50"
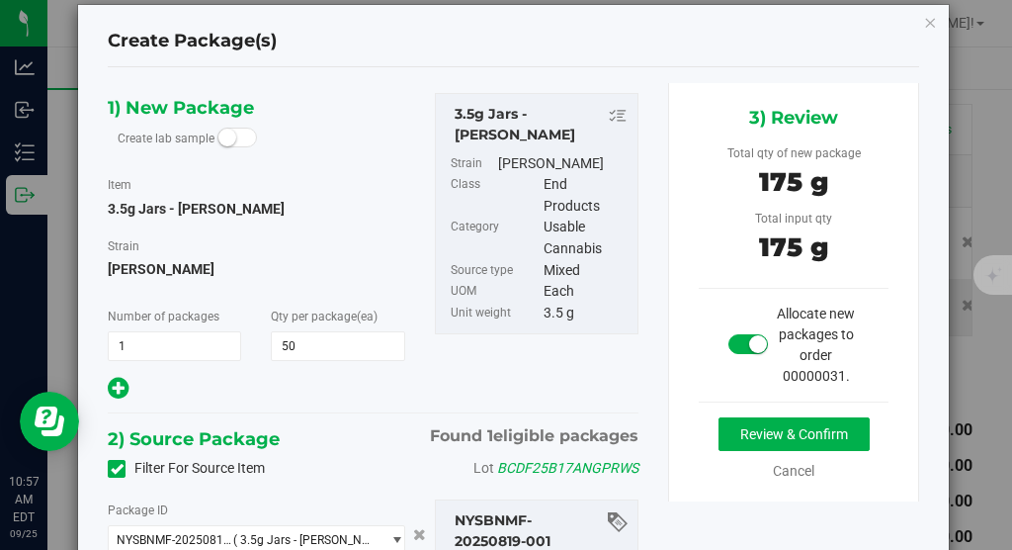
scroll to position [0, 0]
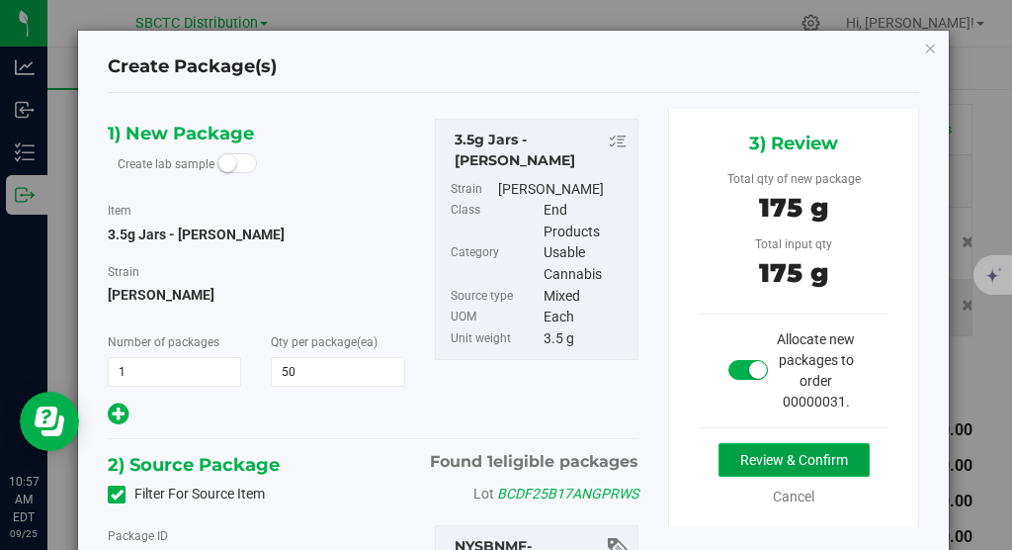
type input "50 ea"
click at [799, 455] on button "Review & Confirm" at bounding box center [794, 460] width 151 height 34
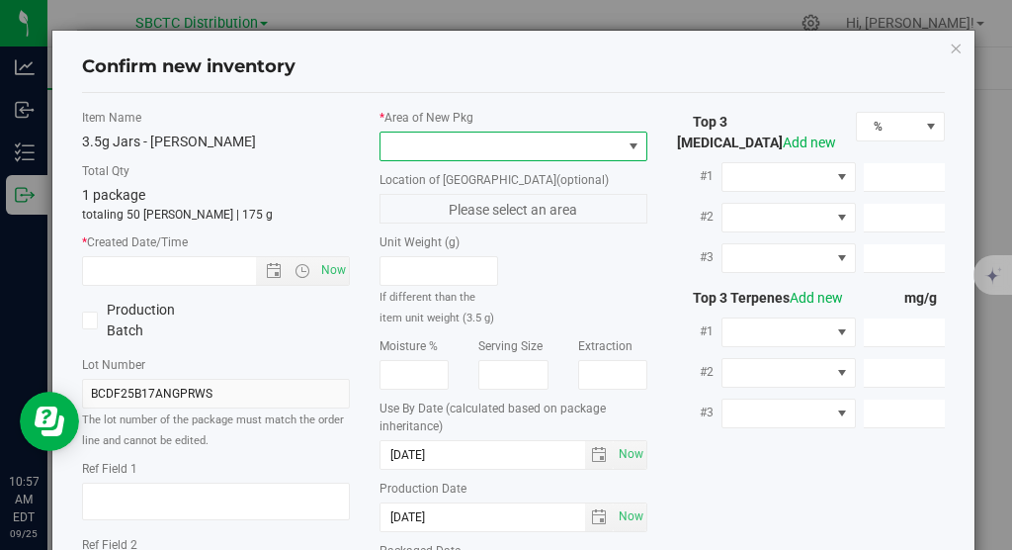
click at [551, 140] on span at bounding box center [501, 146] width 241 height 28
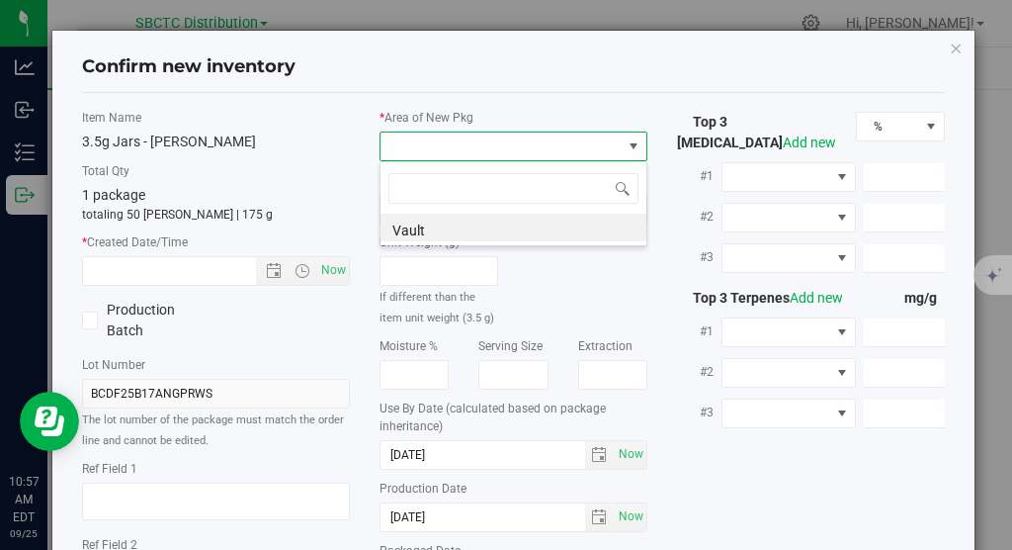
scroll to position [30, 268]
click at [507, 222] on li "Vault" at bounding box center [514, 228] width 266 height 28
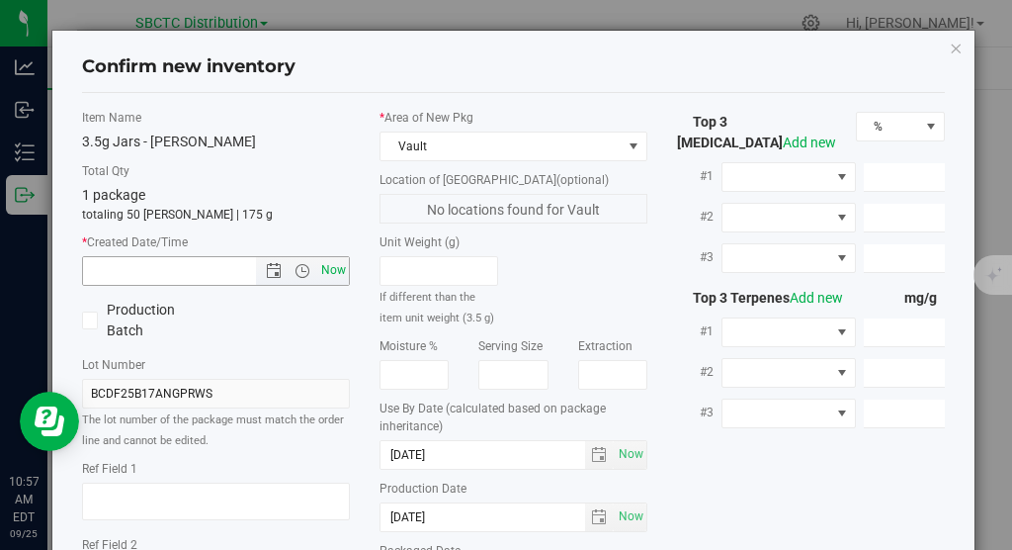
click at [326, 266] on span "Now" at bounding box center [334, 270] width 34 height 29
type input "9/25/2025 10:57 AM"
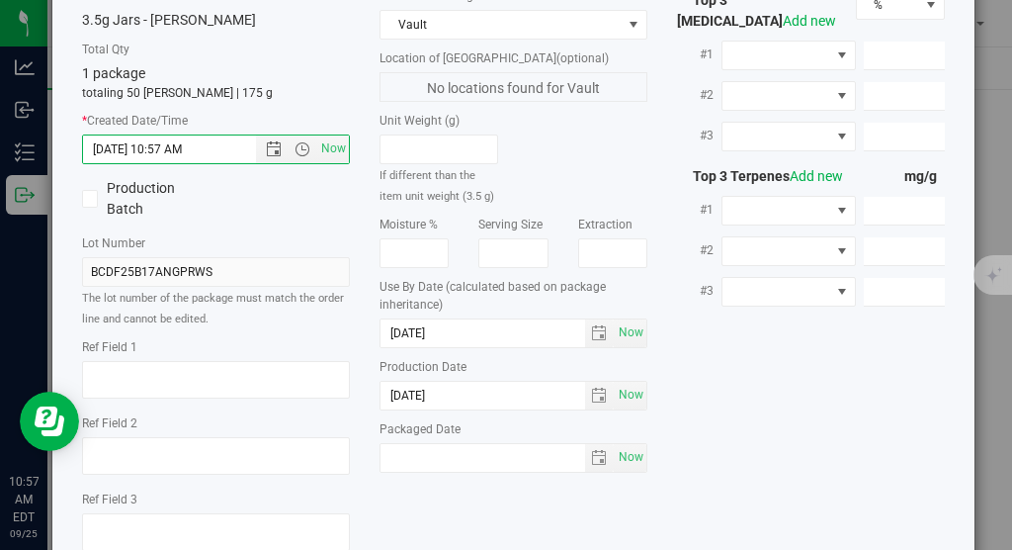
scroll to position [243, 0]
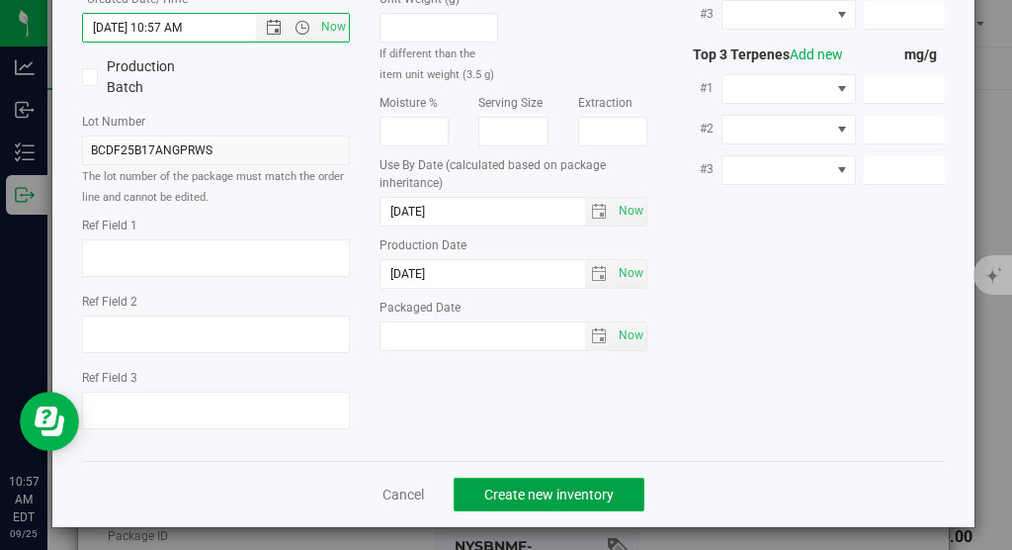
click at [505, 486] on span "Create new inventory" at bounding box center [549, 494] width 130 height 16
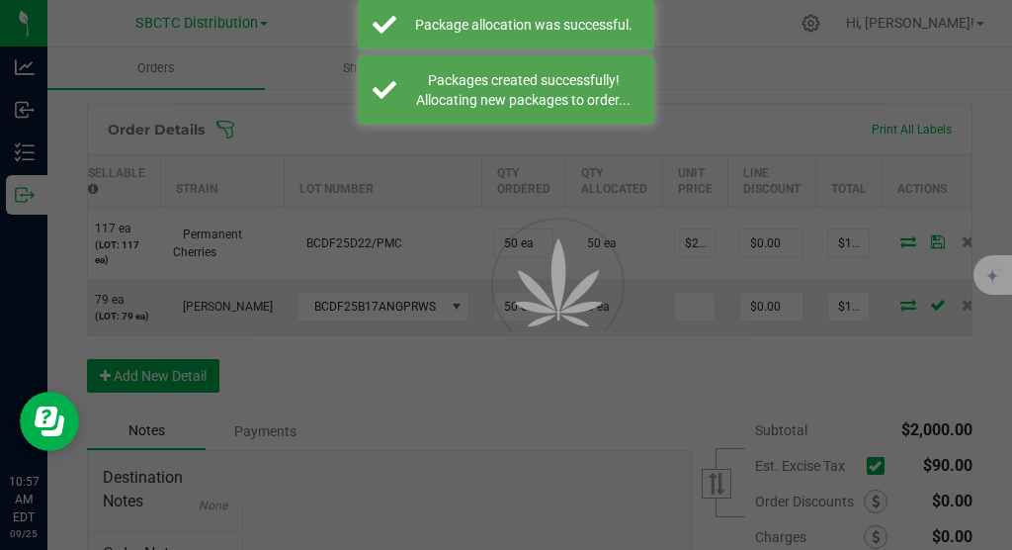
scroll to position [532, 0]
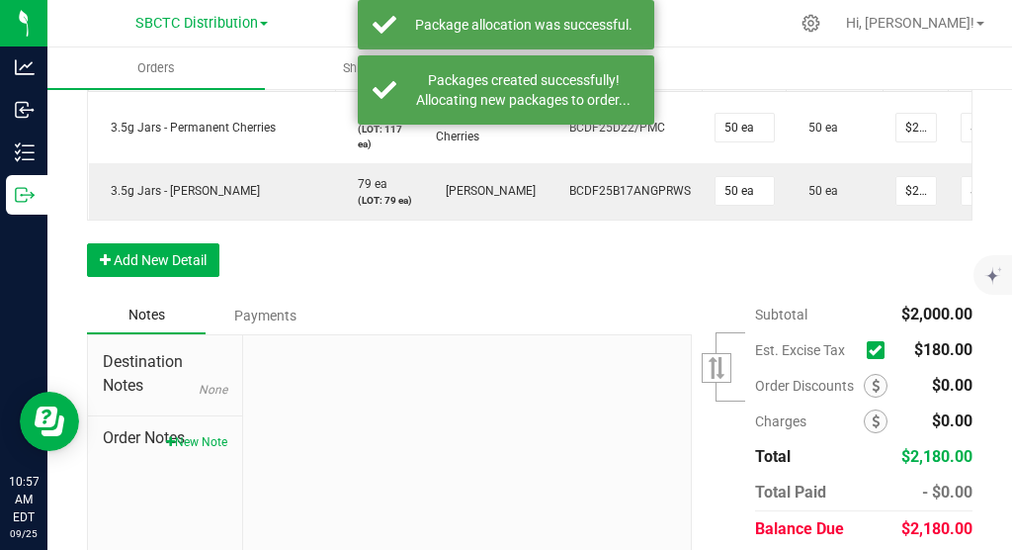
scroll to position [725, 0]
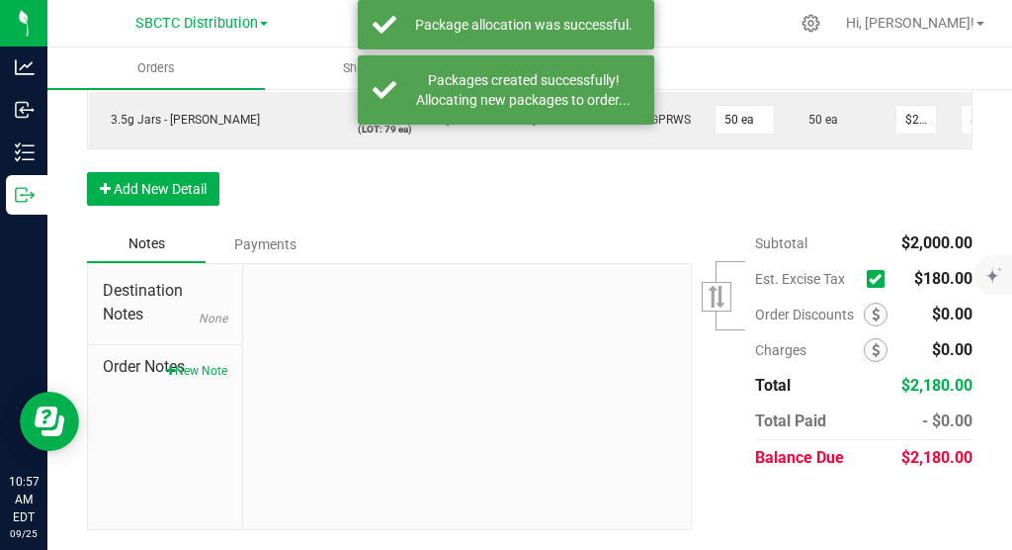
click at [881, 279] on icon at bounding box center [875, 279] width 13 height 0
click at [0, 0] on input "checkbox" at bounding box center [0, 0] width 0 height 0
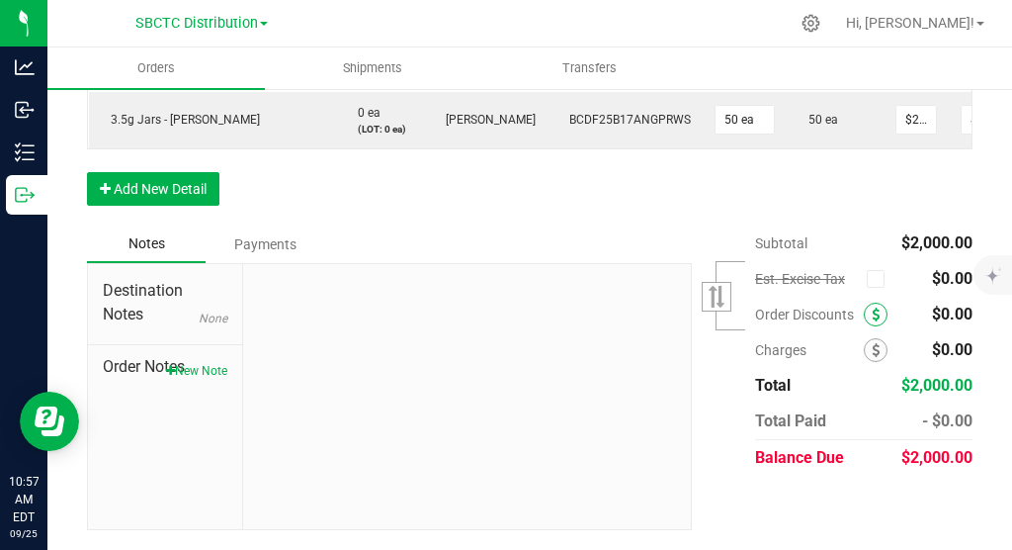
click at [886, 309] on span at bounding box center [876, 315] width 24 height 24
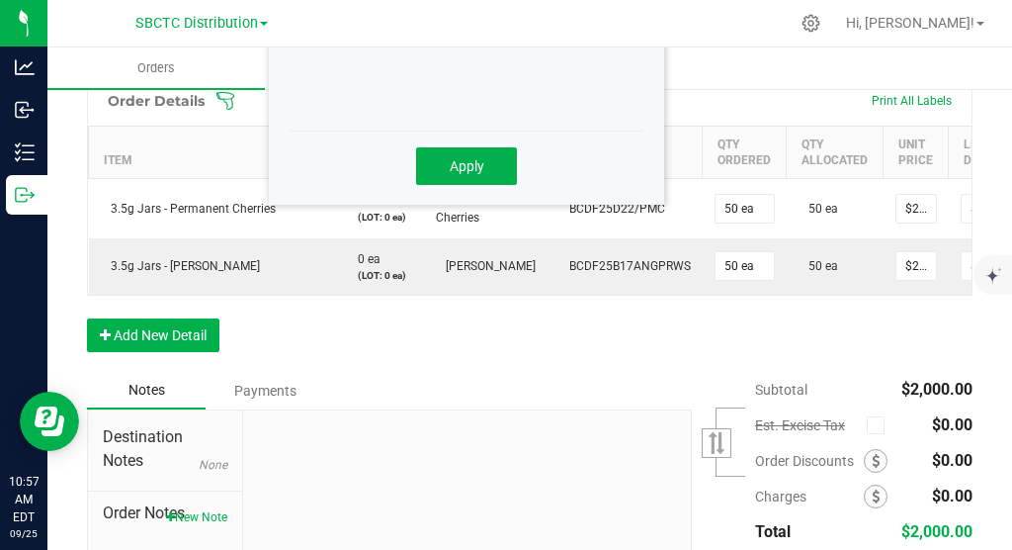
scroll to position [432, 0]
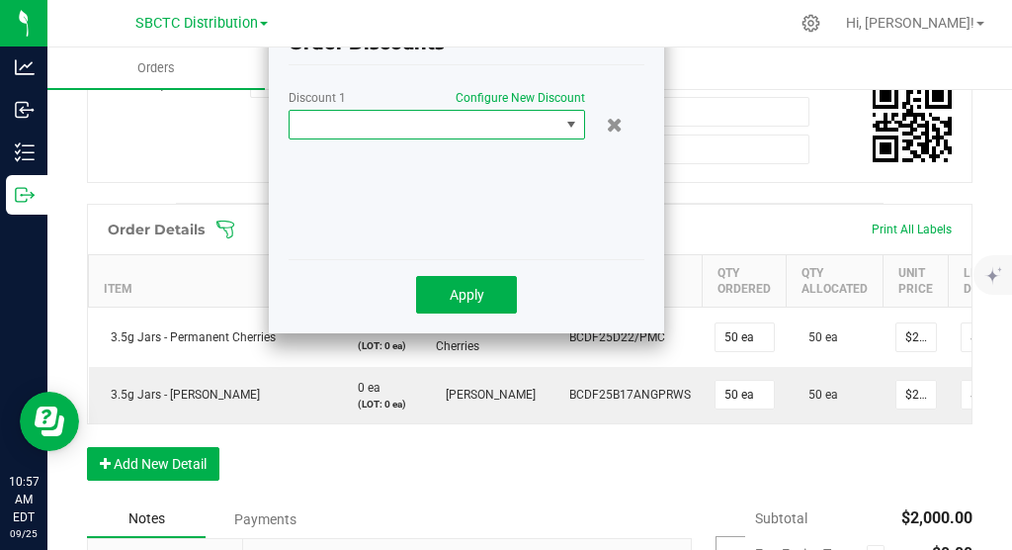
click at [574, 122] on span at bounding box center [572, 125] width 16 height 16
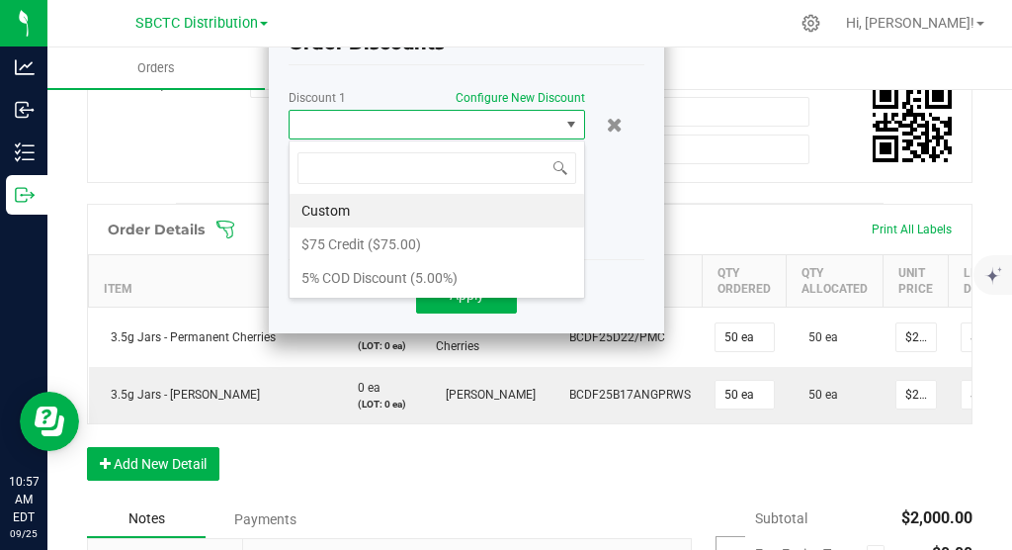
scroll to position [30, 297]
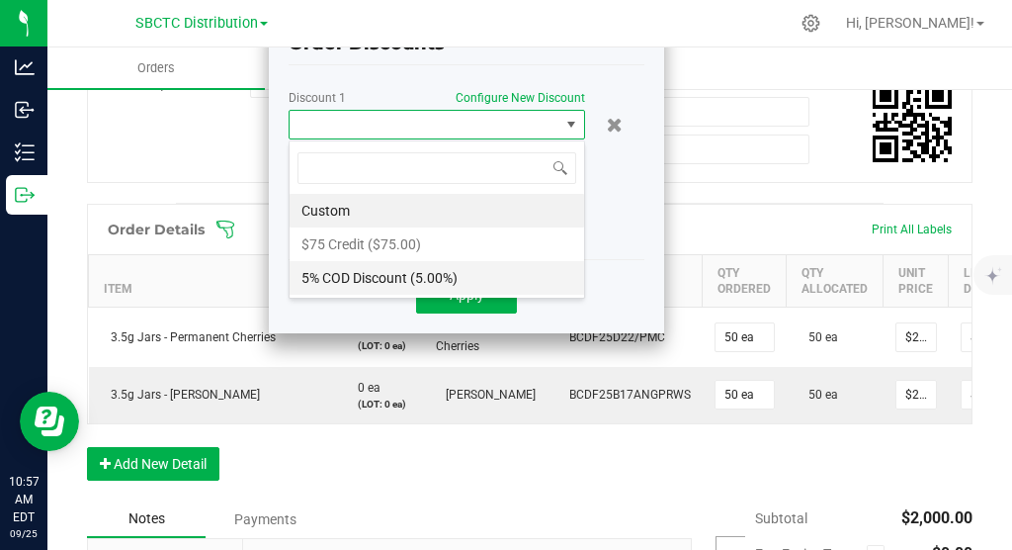
click at [401, 275] on li "5% COD Discount (5.00%)" at bounding box center [437, 278] width 295 height 34
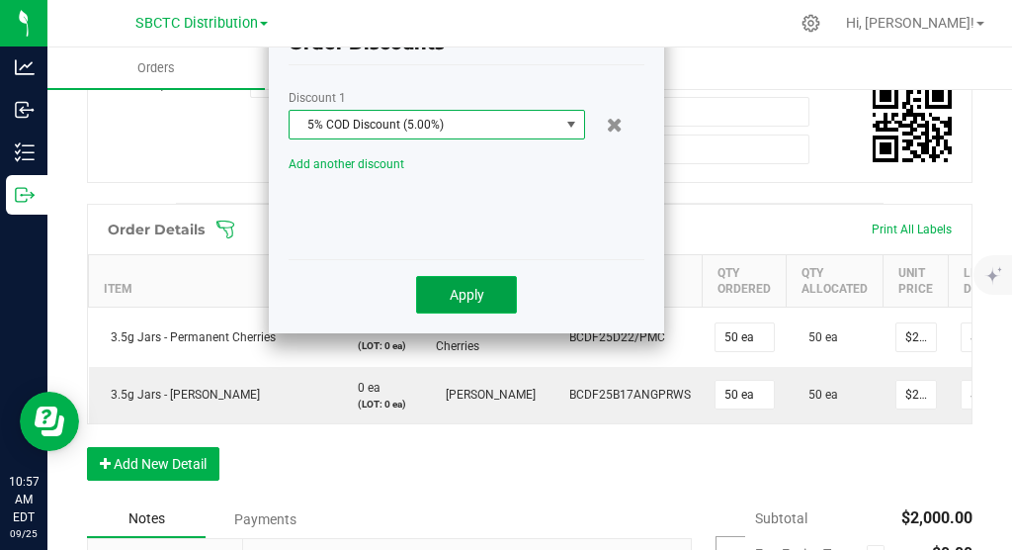
click at [489, 297] on button "Apply" at bounding box center [466, 295] width 101 height 38
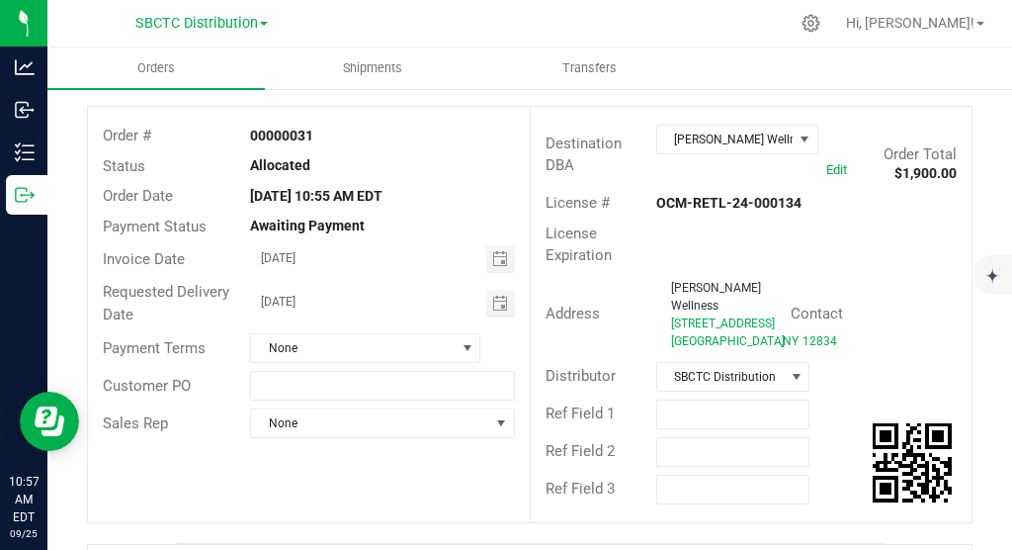
scroll to position [0, 0]
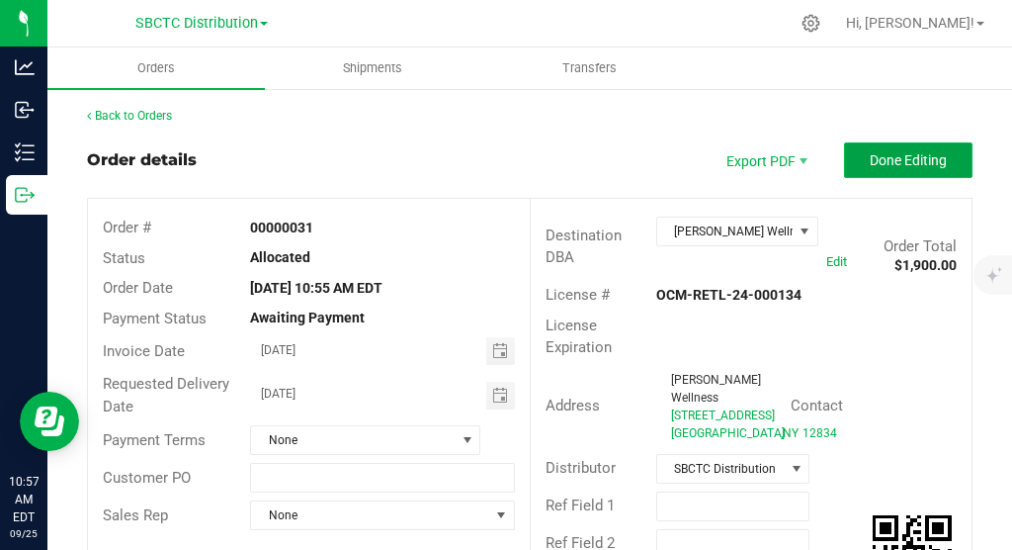
click at [920, 159] on span "Done Editing" at bounding box center [908, 160] width 77 height 16
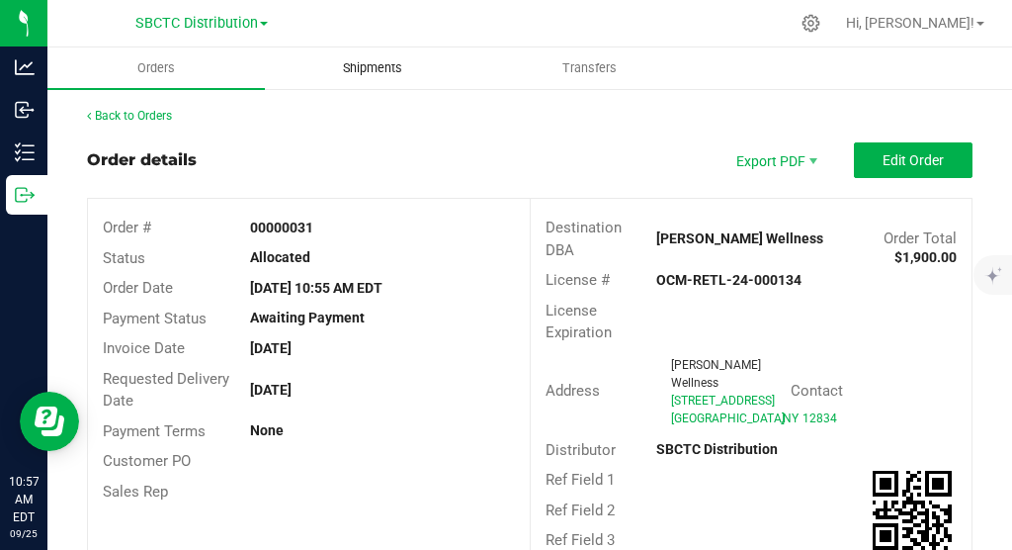
click at [385, 69] on span "Shipments" at bounding box center [372, 68] width 113 height 18
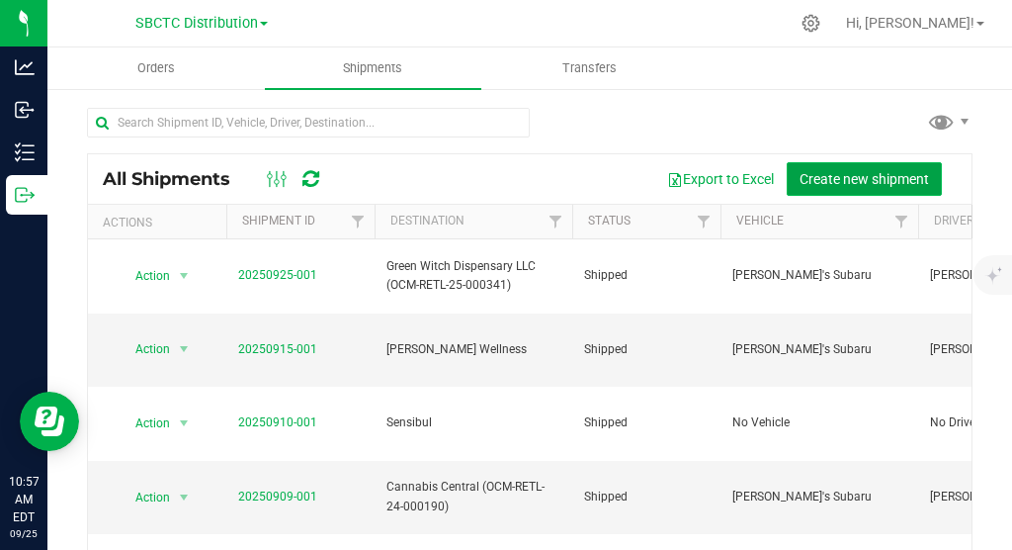
click at [883, 174] on span "Create new shipment" at bounding box center [865, 179] width 130 height 16
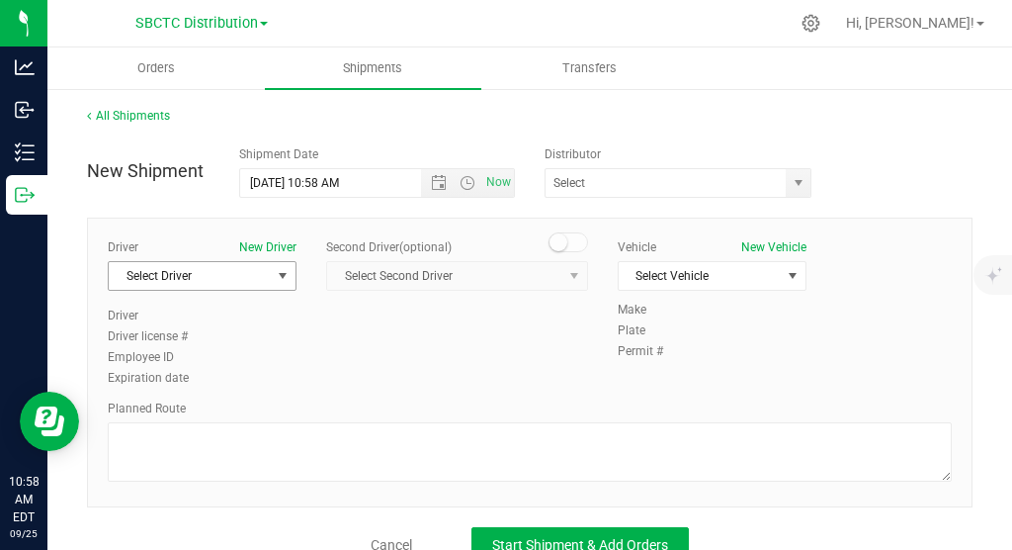
click at [292, 267] on span "select" at bounding box center [283, 276] width 25 height 28
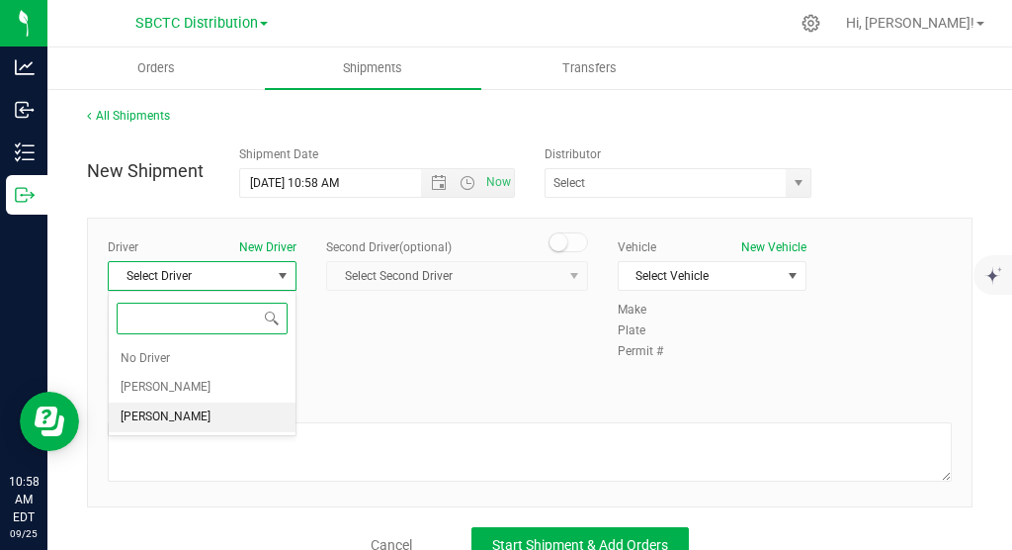
click at [217, 416] on li "[PERSON_NAME]" at bounding box center [202, 417] width 187 height 30
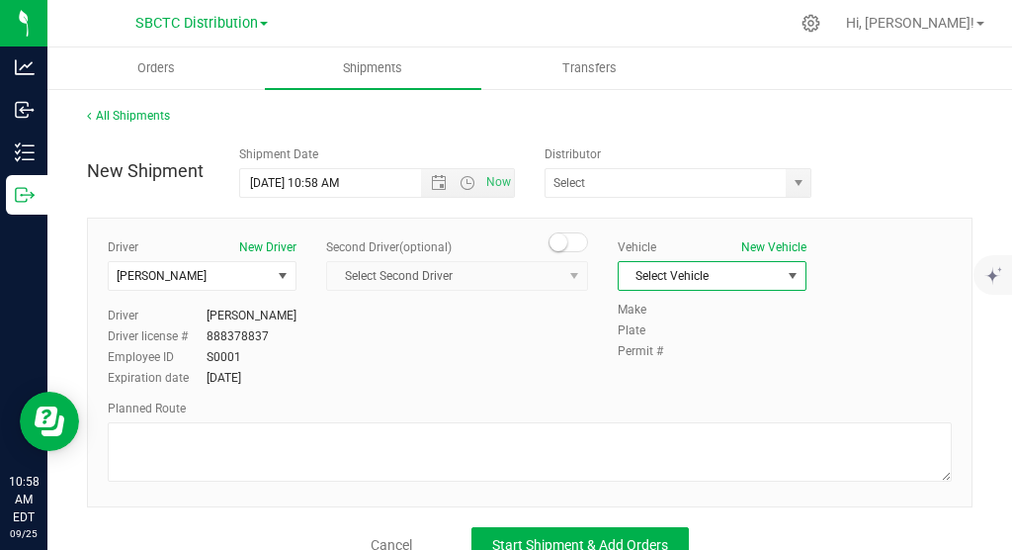
click at [791, 269] on span "select" at bounding box center [793, 276] width 16 height 16
click at [750, 310] on li "[PERSON_NAME]'s Subaru" at bounding box center [712, 310] width 187 height 30
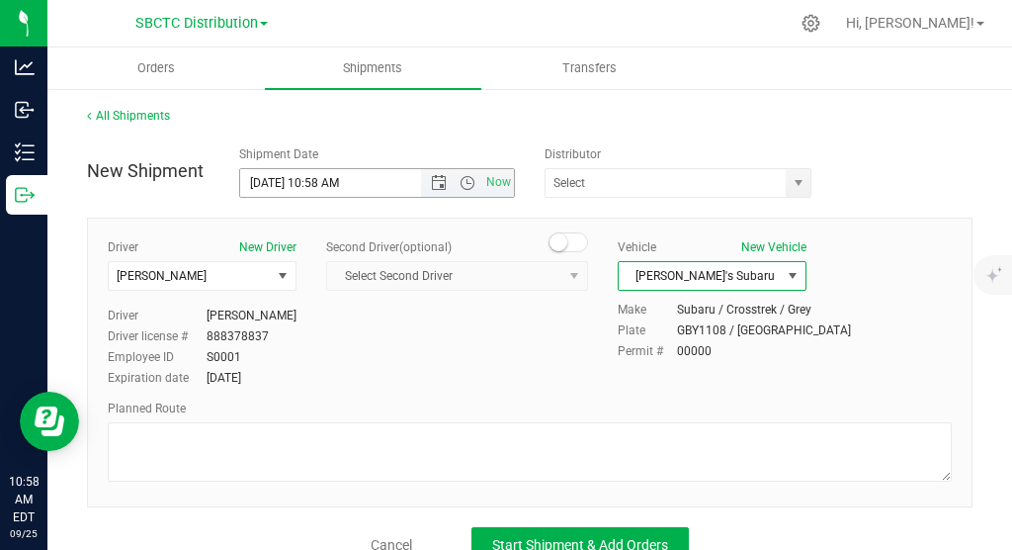
click at [272, 180] on input "9/25/2025 10:58 AM" at bounding box center [347, 183] width 215 height 28
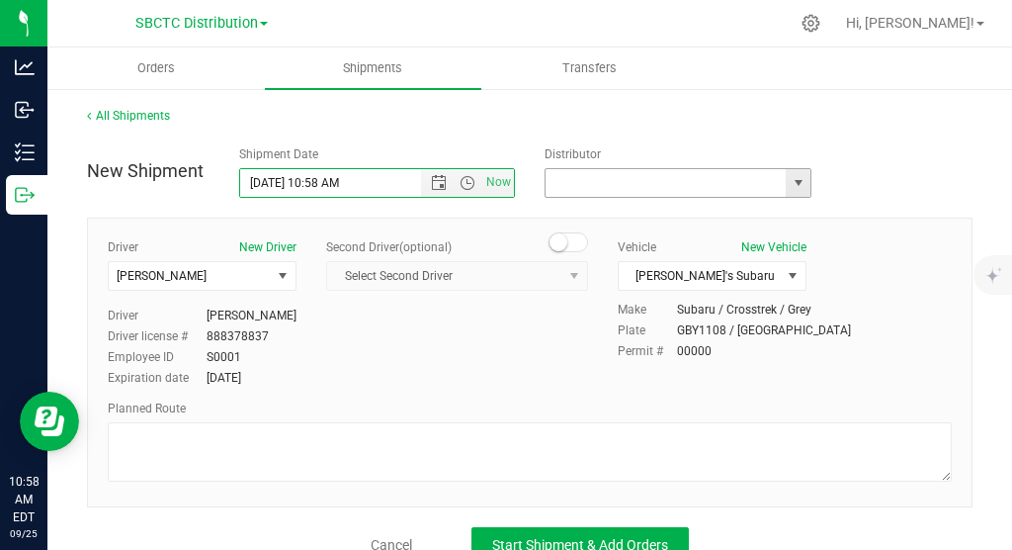
click at [720, 190] on input "text" at bounding box center [662, 183] width 233 height 28
click at [814, 188] on div "Kaycha Labs SBCTC Distribution" at bounding box center [683, 183] width 276 height 30
click at [798, 187] on span "select" at bounding box center [799, 183] width 16 height 16
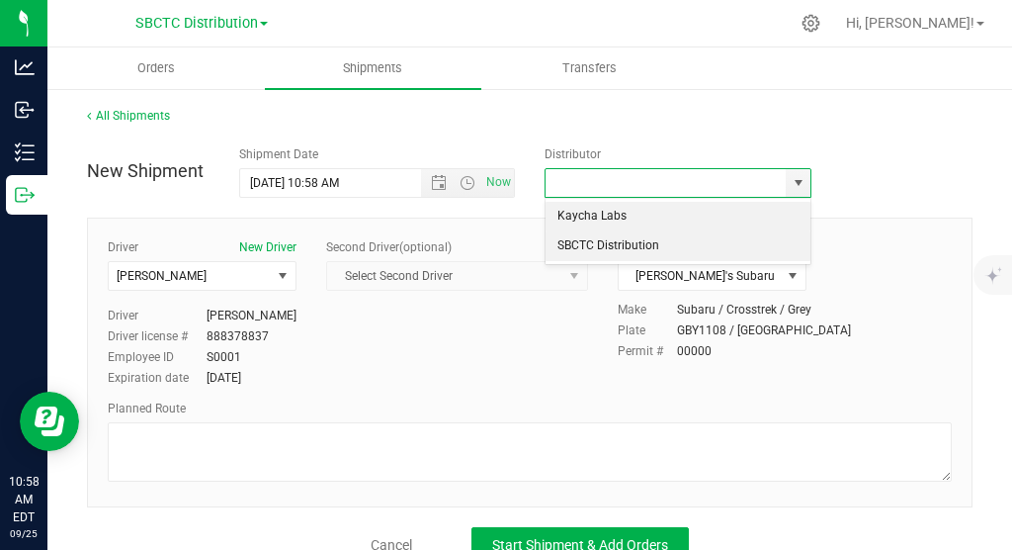
click at [723, 245] on li "SBCTC Distribution" at bounding box center [678, 246] width 265 height 30
type input "SBCTC Distribution"
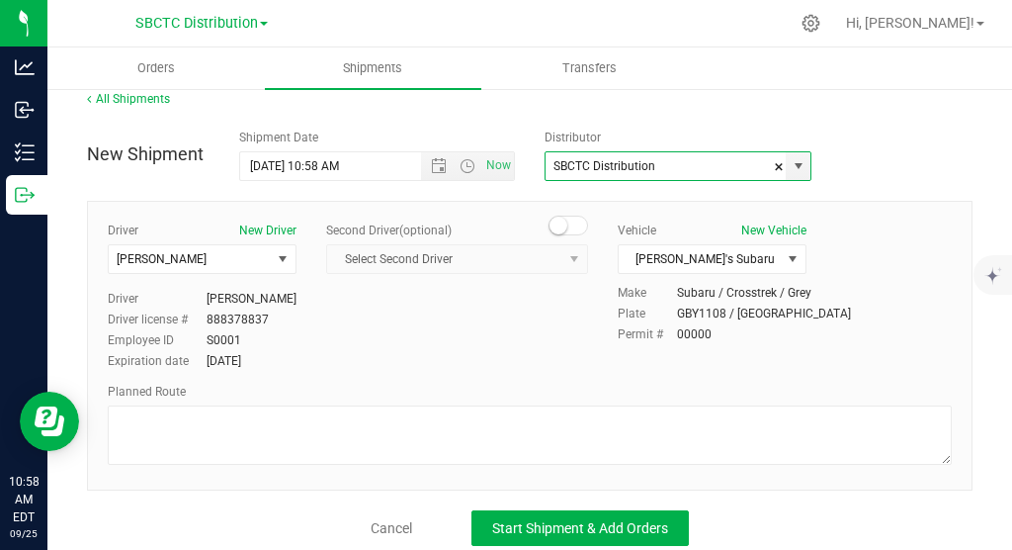
scroll to position [20, 0]
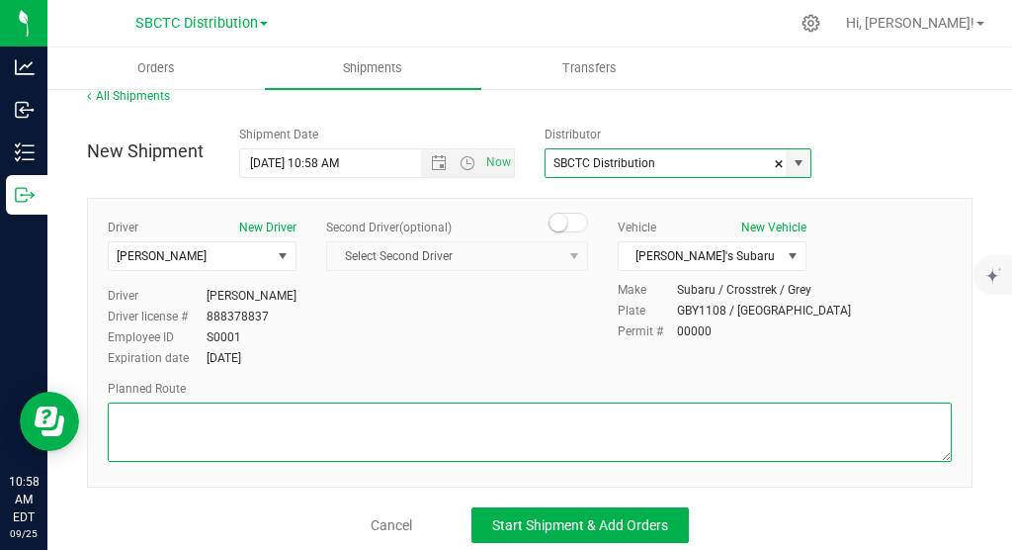
click at [445, 414] on textarea at bounding box center [530, 431] width 844 height 59
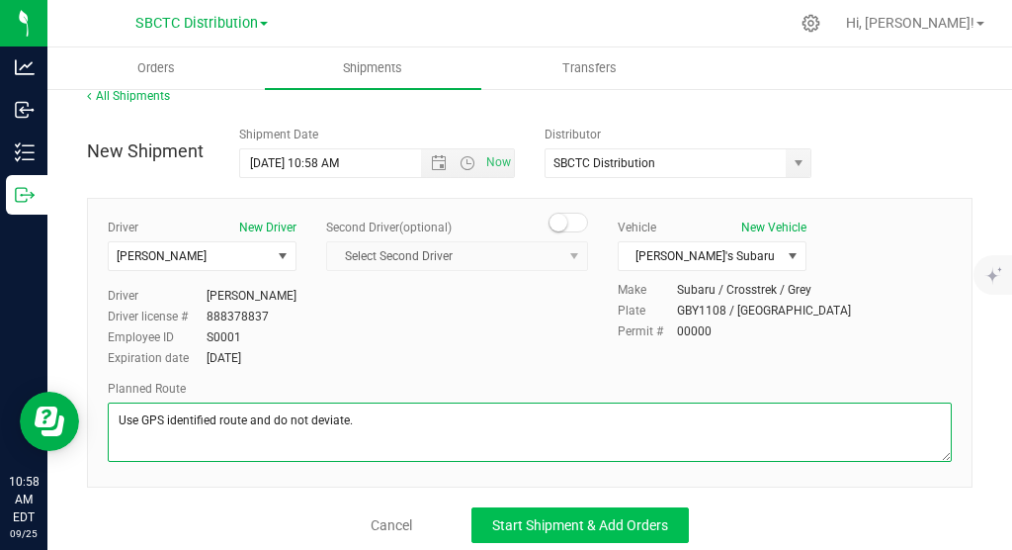
type textarea "Use GPS identified route and do not deviate."
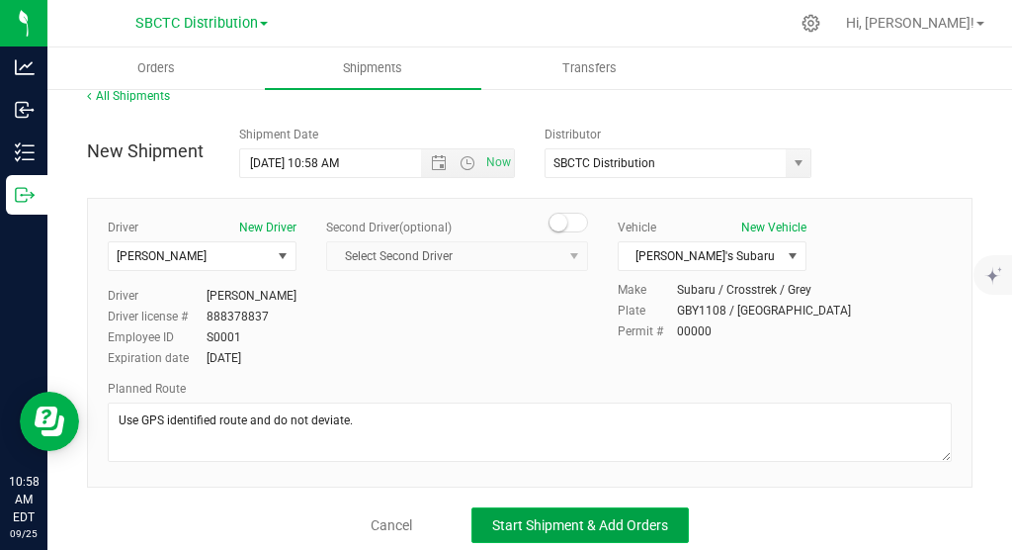
click at [550, 531] on button "Start Shipment & Add Orders" at bounding box center [581, 525] width 218 height 36
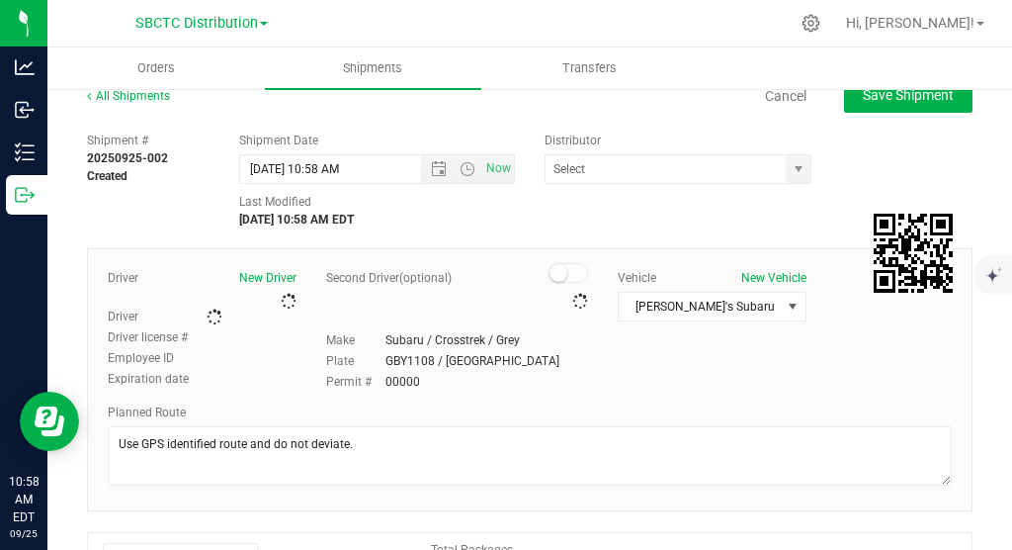
type input "SBCTC Distribution"
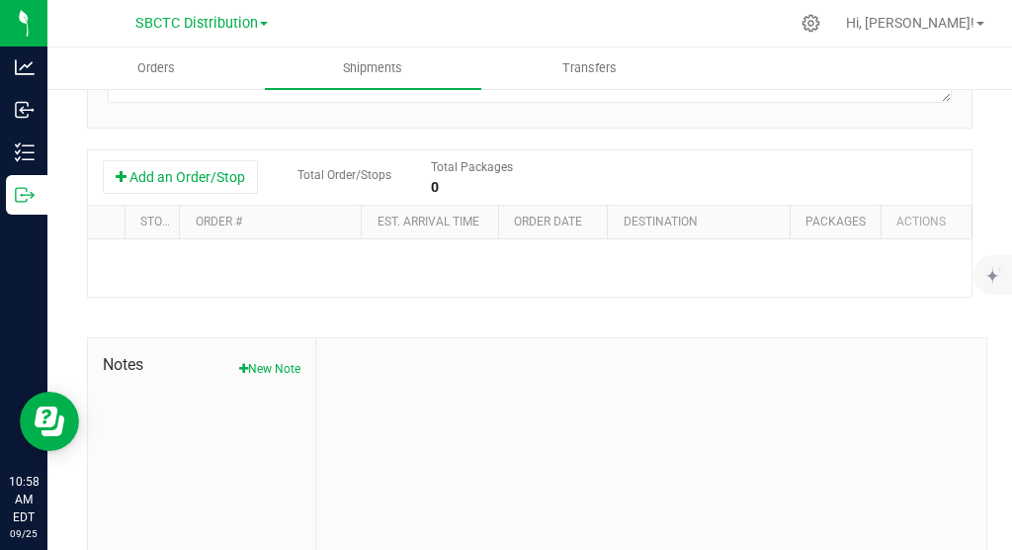
scroll to position [417, 0]
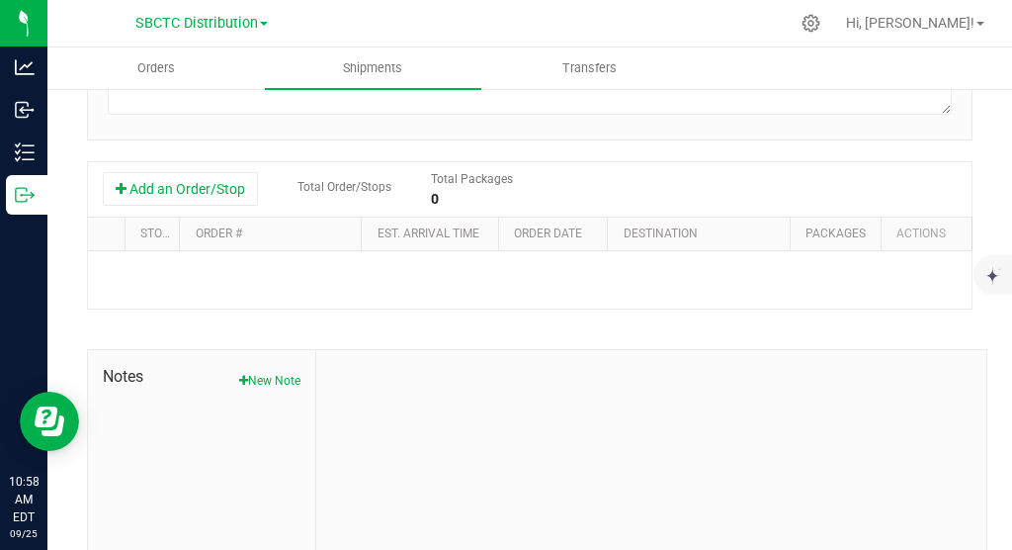
click at [205, 162] on div "Add an Order/Stop Total Order/Stops Total Packages 0" at bounding box center [530, 189] width 884 height 55
click at [200, 178] on button "Add an Order/Stop" at bounding box center [180, 189] width 155 height 34
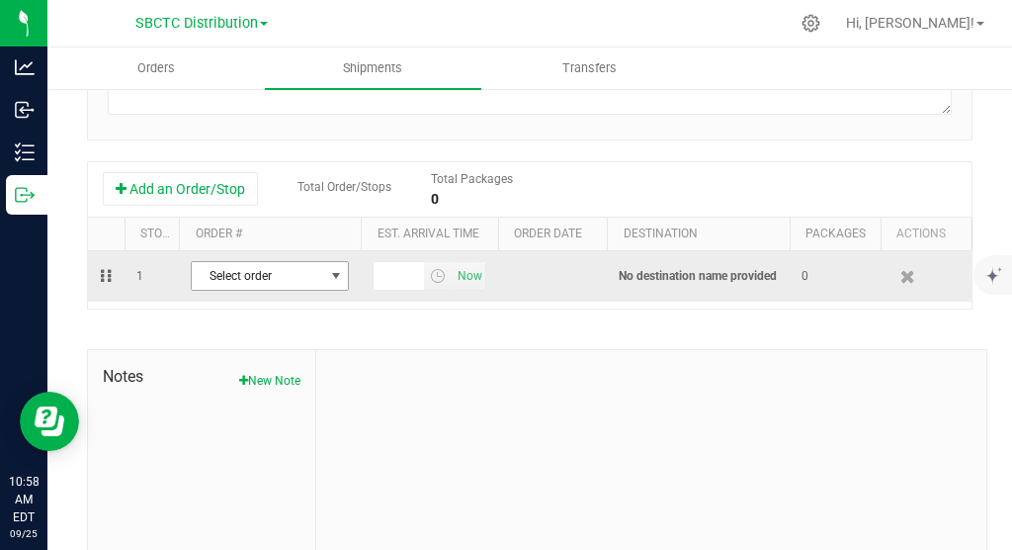
click at [336, 272] on span "select" at bounding box center [336, 276] width 16 height 16
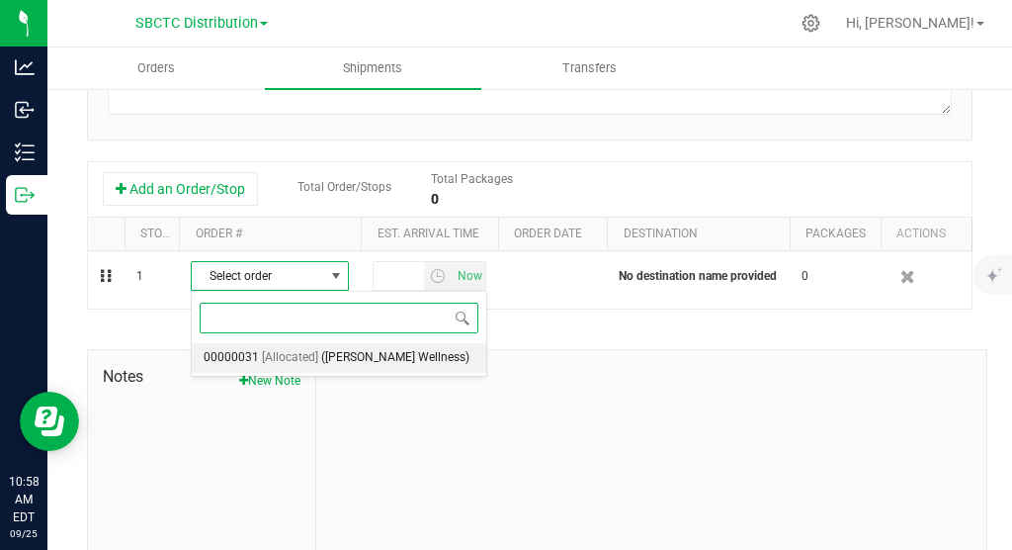
click at [349, 359] on span "(Windy Hill Wellness)" at bounding box center [395, 358] width 148 height 26
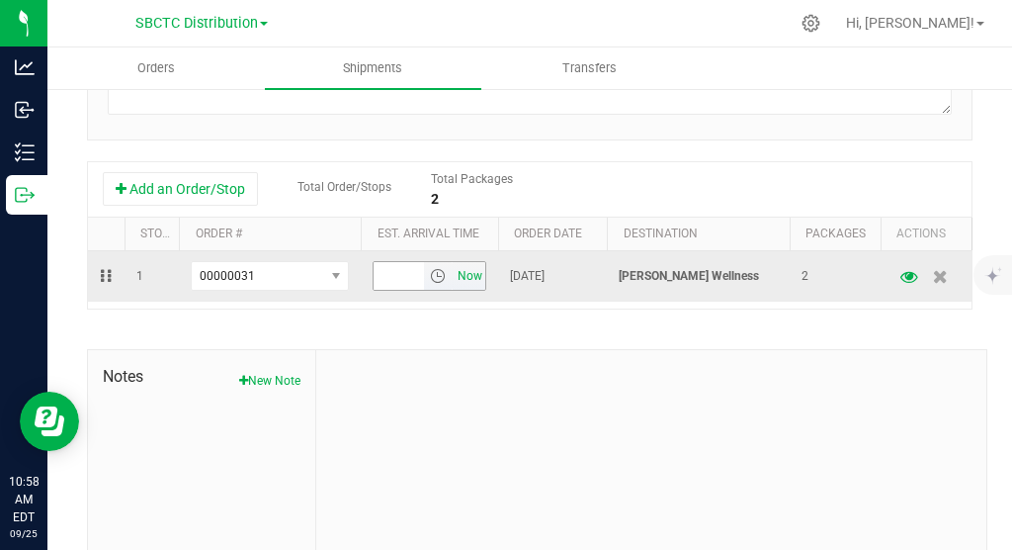
click at [474, 279] on span "Now" at bounding box center [470, 276] width 34 height 29
click at [437, 275] on span "select" at bounding box center [438, 276] width 16 height 16
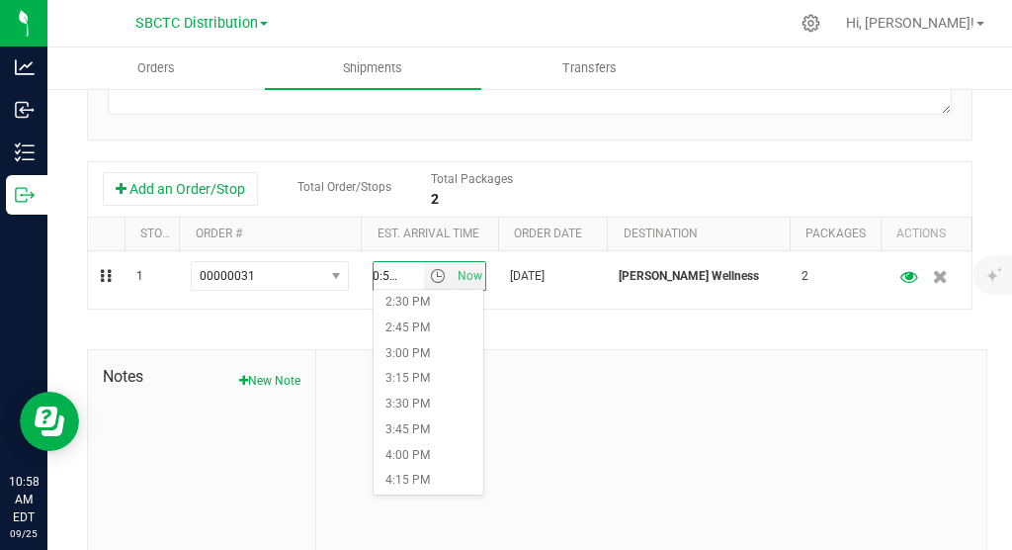
scroll to position [1463, 0]
click at [414, 375] on li "3:00 PM" at bounding box center [428, 368] width 109 height 26
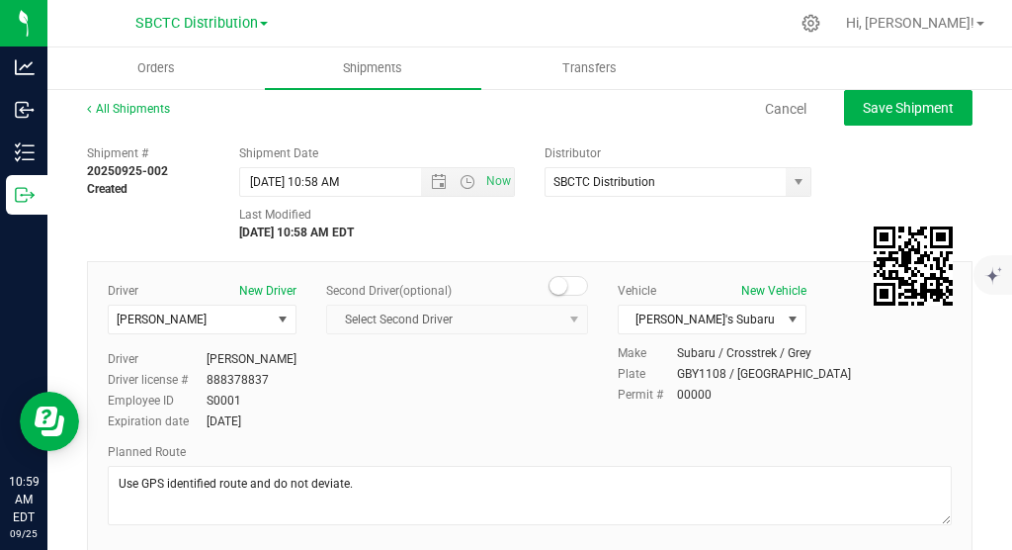
scroll to position [0, 0]
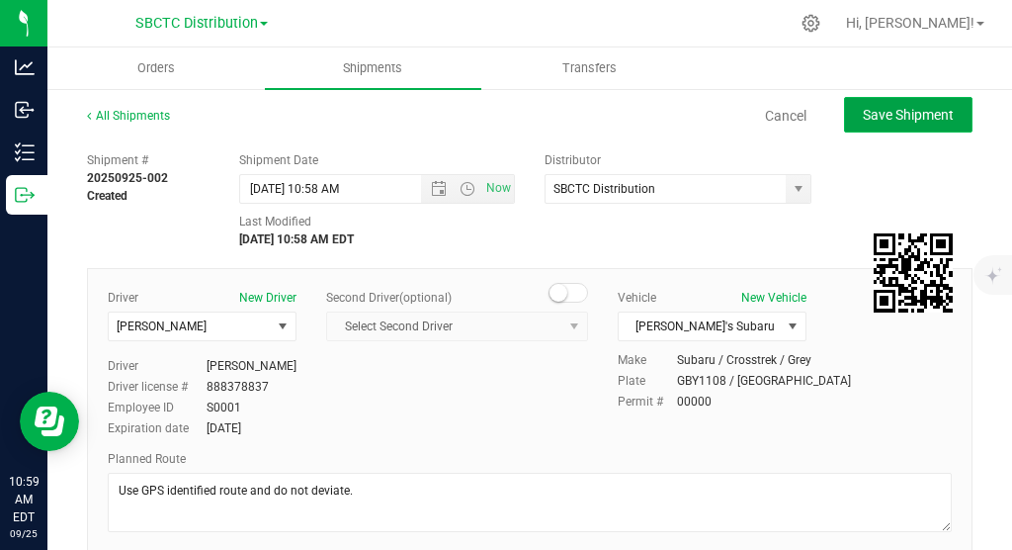
click at [926, 112] on span "Save Shipment" at bounding box center [908, 115] width 91 height 16
type input "9/25/2025 2:58 PM"
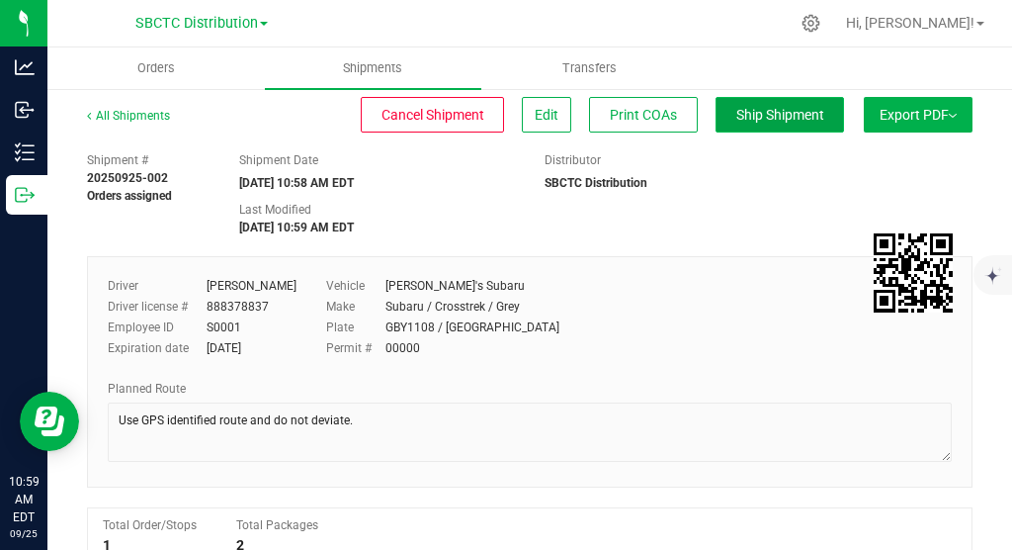
click at [771, 120] on span "Ship Shipment" at bounding box center [781, 115] width 88 height 16
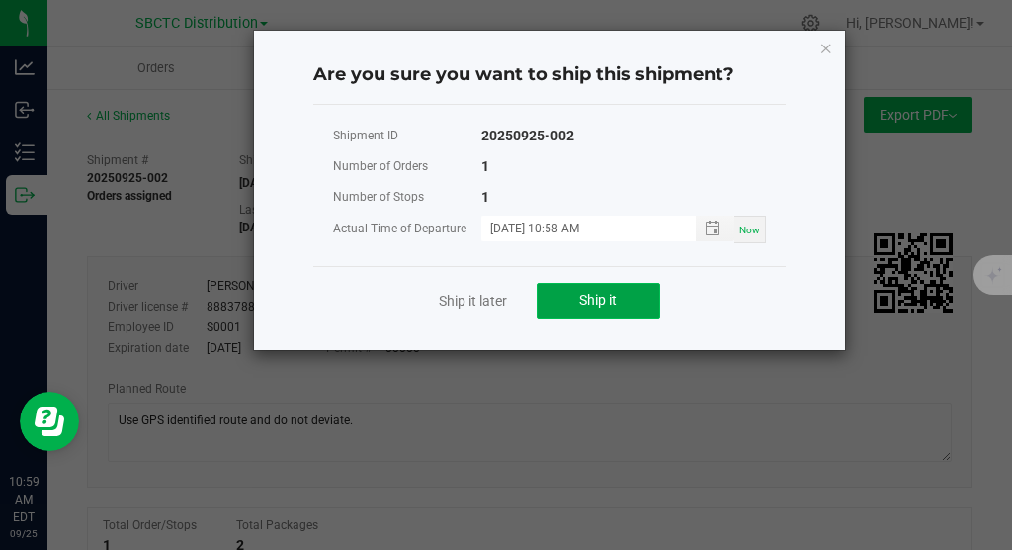
click at [632, 284] on button "Ship it" at bounding box center [599, 301] width 124 height 36
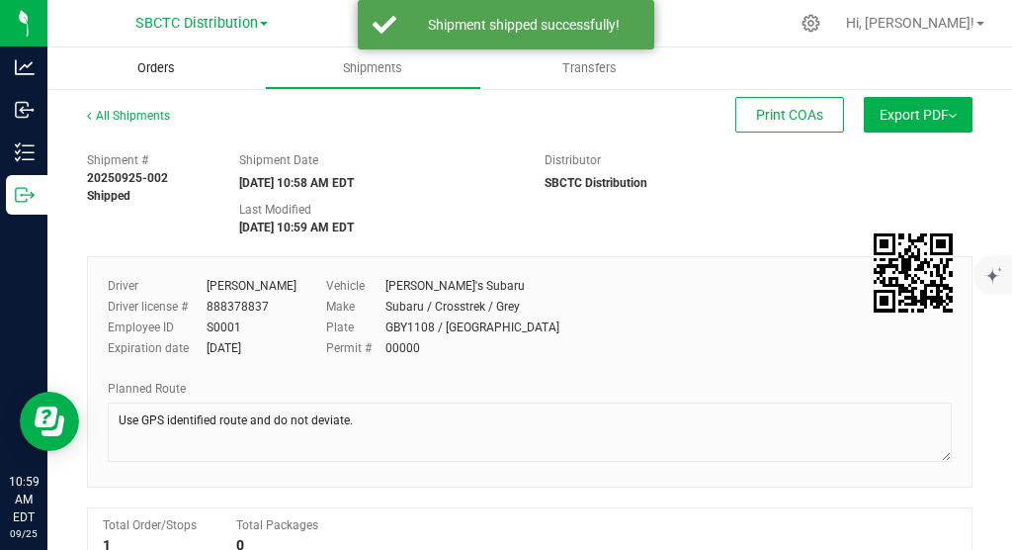
click at [158, 68] on span "Orders" at bounding box center [156, 68] width 91 height 18
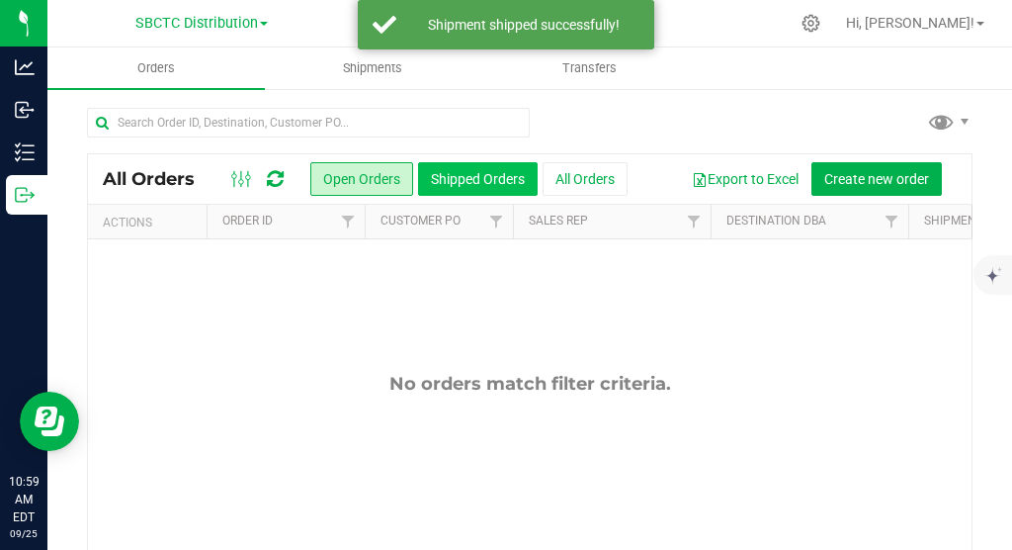
click at [473, 169] on button "Shipped Orders" at bounding box center [478, 179] width 120 height 34
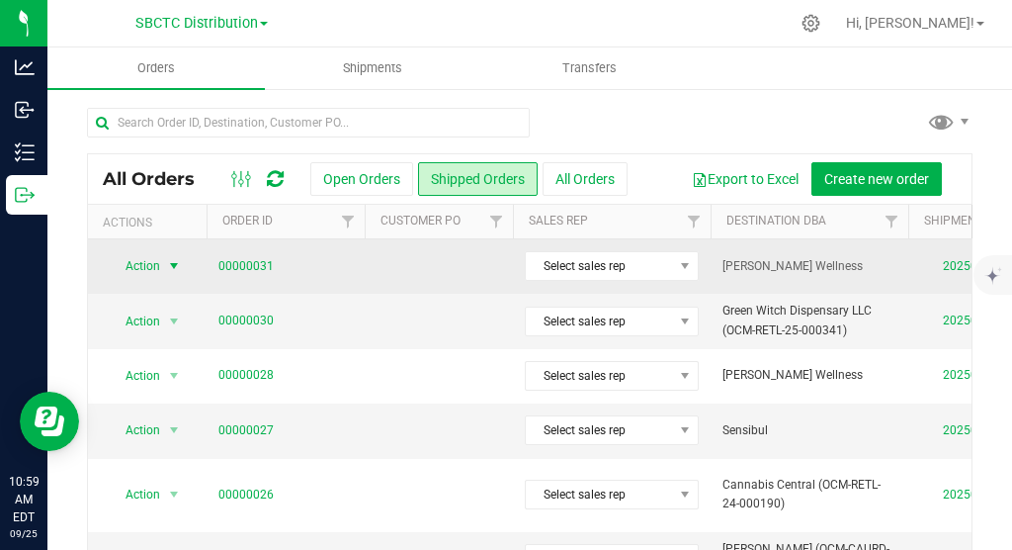
click at [179, 266] on span "select" at bounding box center [174, 266] width 16 height 16
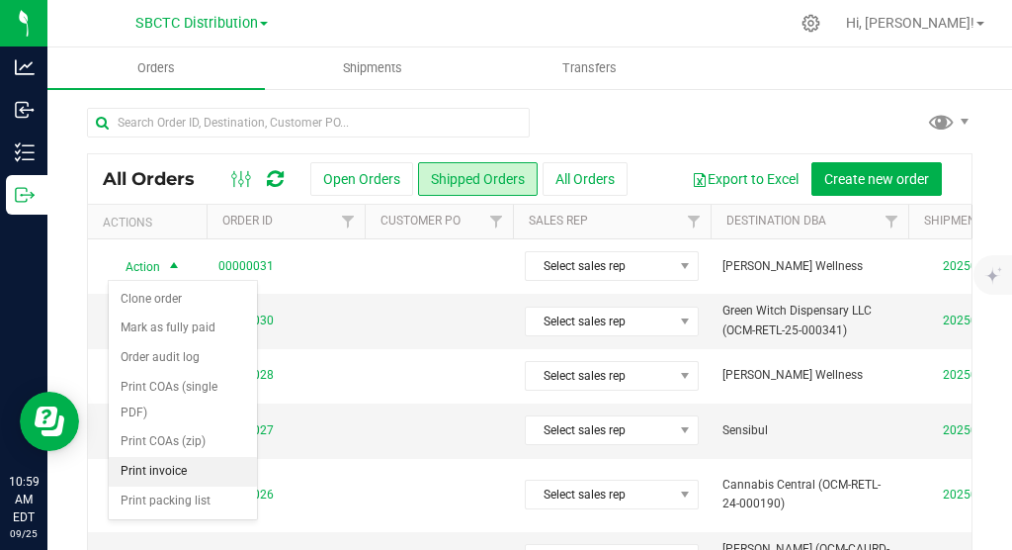
click at [179, 473] on li "Print invoice" at bounding box center [183, 472] width 148 height 30
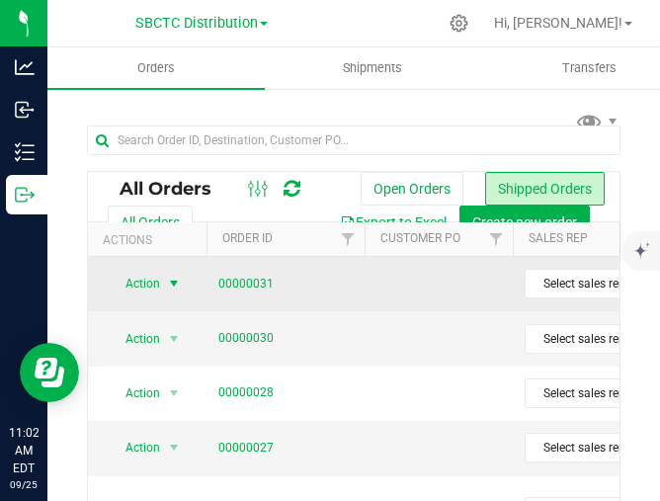
click at [168, 285] on span "select" at bounding box center [174, 284] width 16 height 16
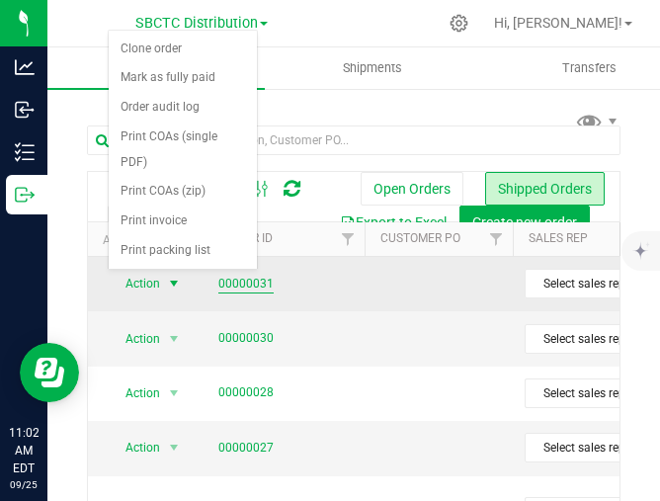
click at [241, 278] on link "00000031" at bounding box center [245, 284] width 55 height 19
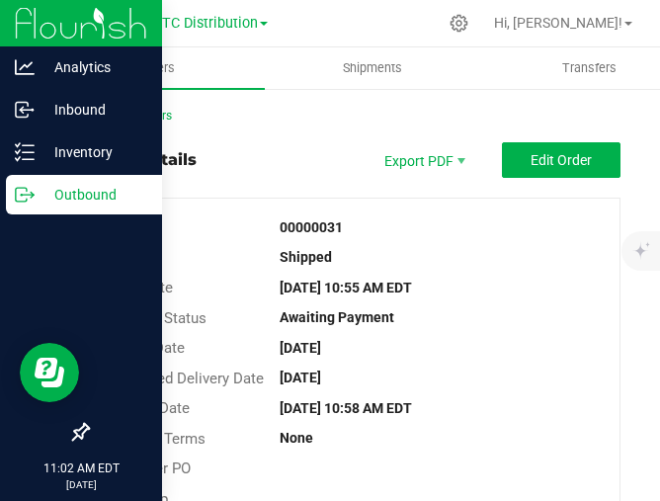
click at [95, 194] on p "Outbound" at bounding box center [94, 195] width 119 height 24
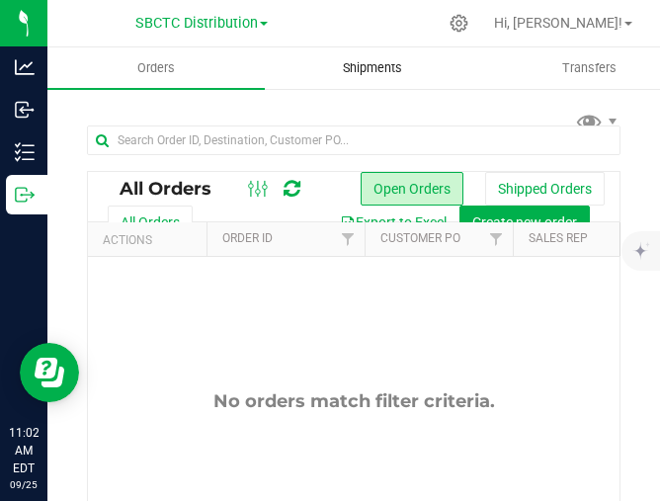
click at [381, 71] on span "Shipments" at bounding box center [372, 68] width 113 height 18
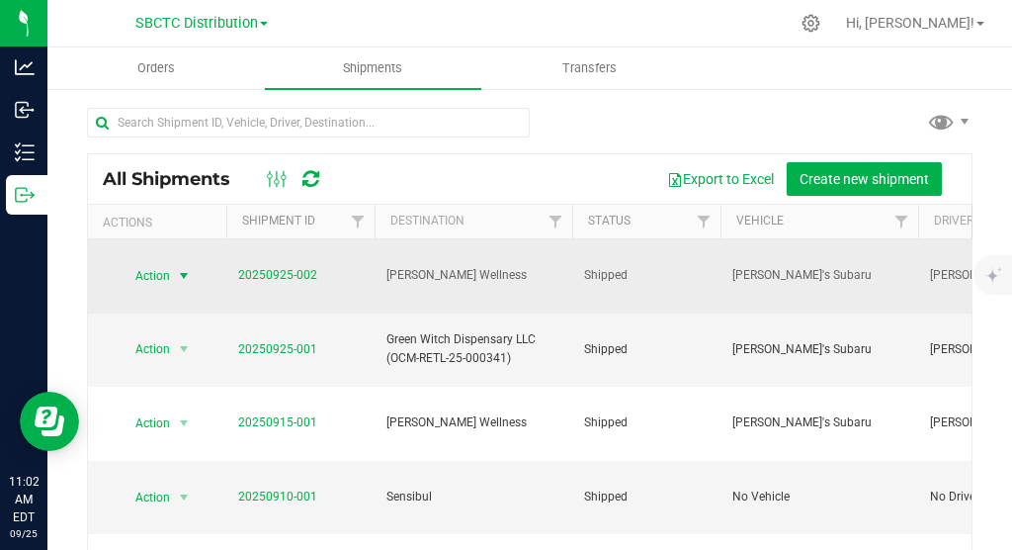
click at [189, 268] on span "select" at bounding box center [184, 276] width 16 height 16
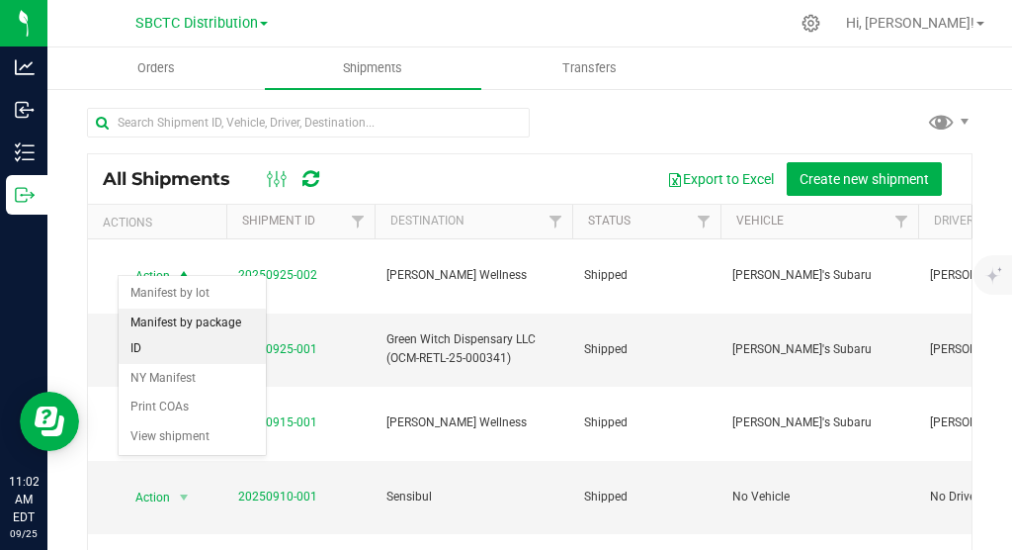
click at [215, 329] on li "Manifest by package ID" at bounding box center [192, 335] width 147 height 54
